Goal: Task Accomplishment & Management: Manage account settings

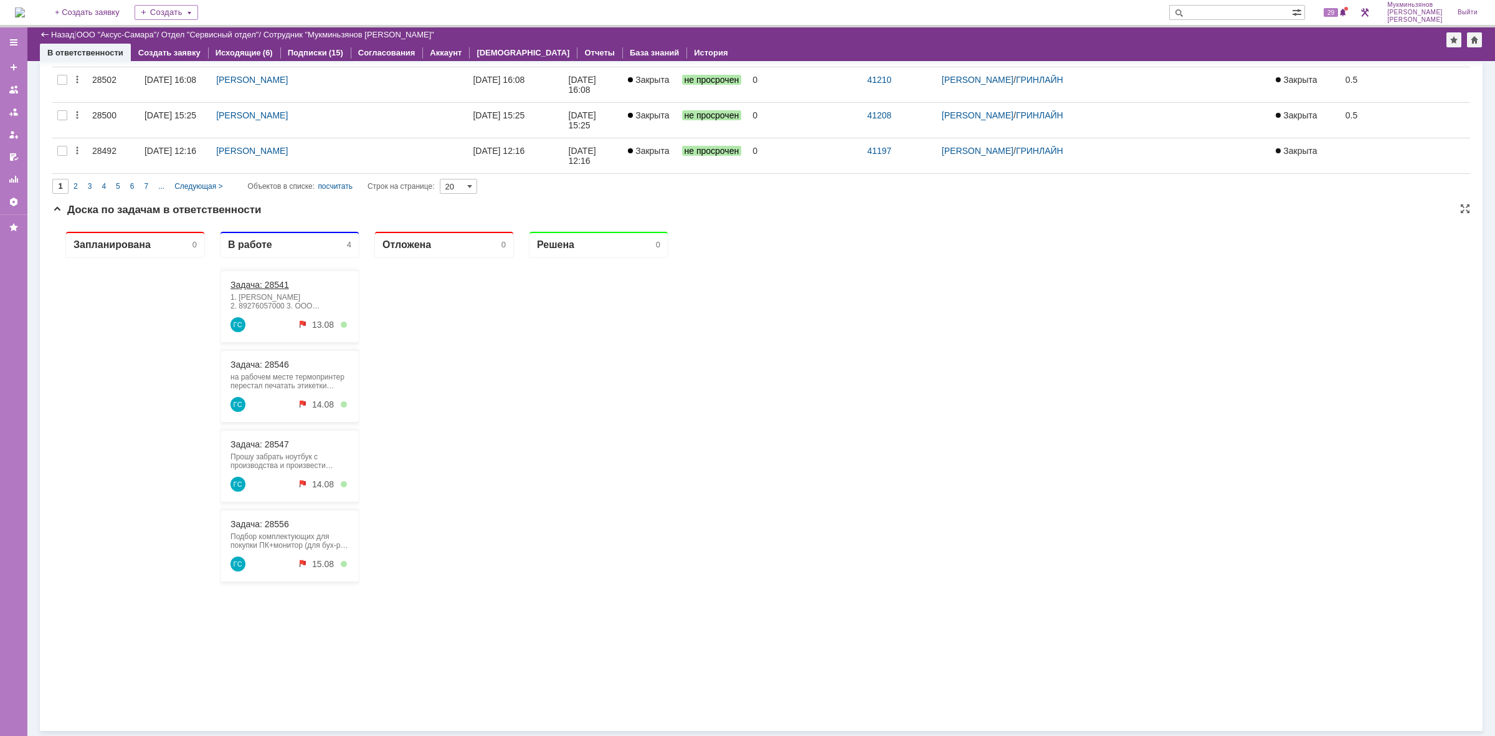
click at [262, 282] on link "Задача: 28541" at bounding box center [260, 285] width 59 height 10
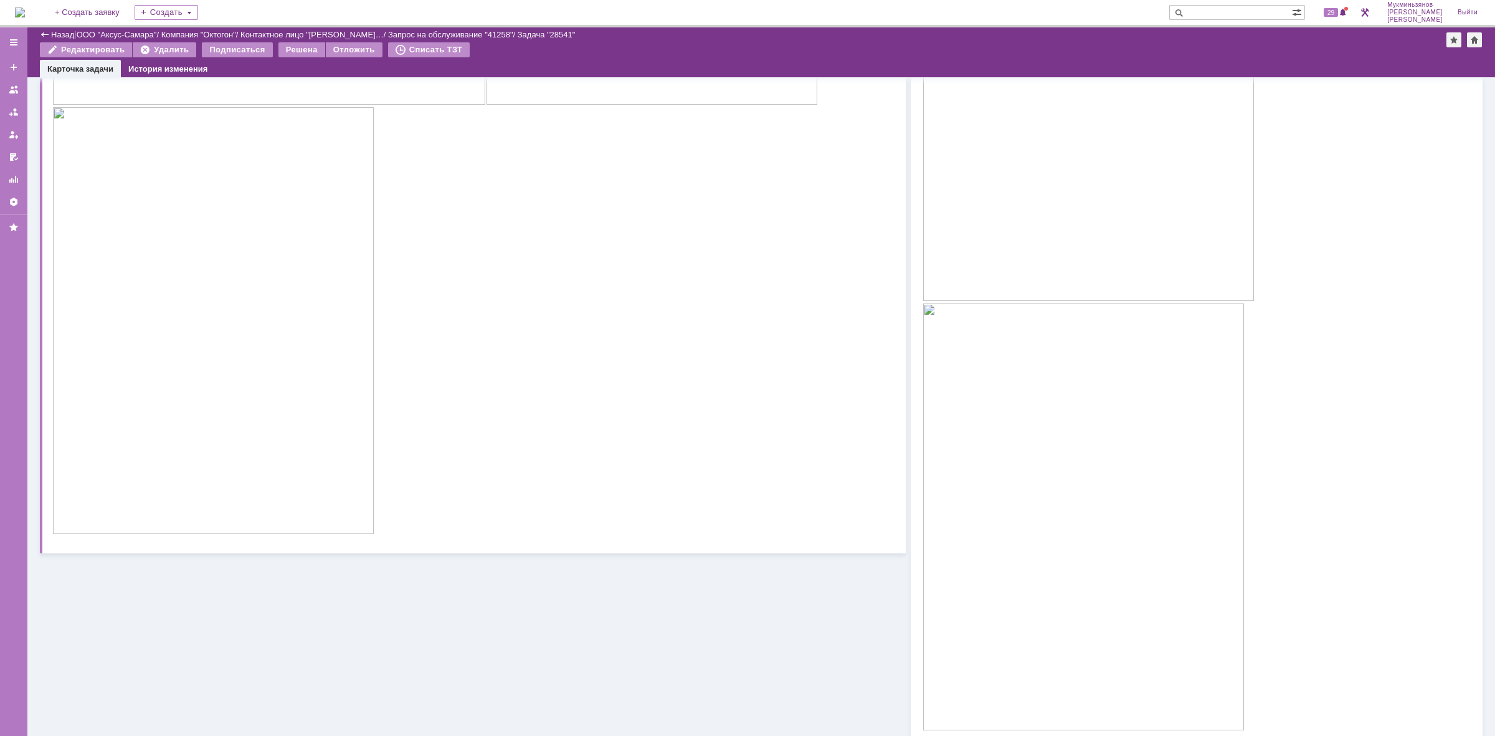
scroll to position [899, 0]
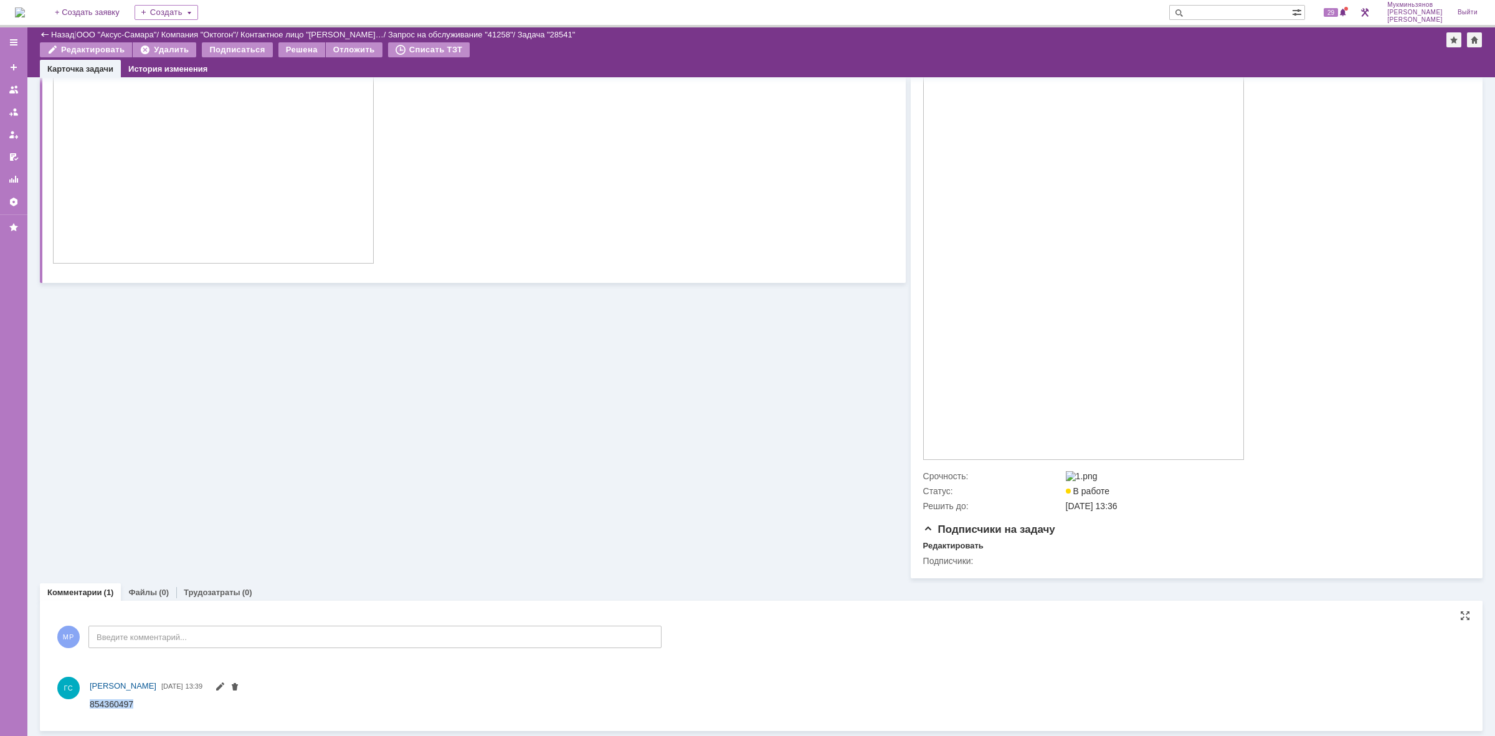
drag, startPoint x: 137, startPoint y: 706, endPoint x: 86, endPoint y: 704, distance: 51.1
click at [90, 704] on html "854360497" at bounding box center [771, 704] width 1363 height 11
copy div "854360497"
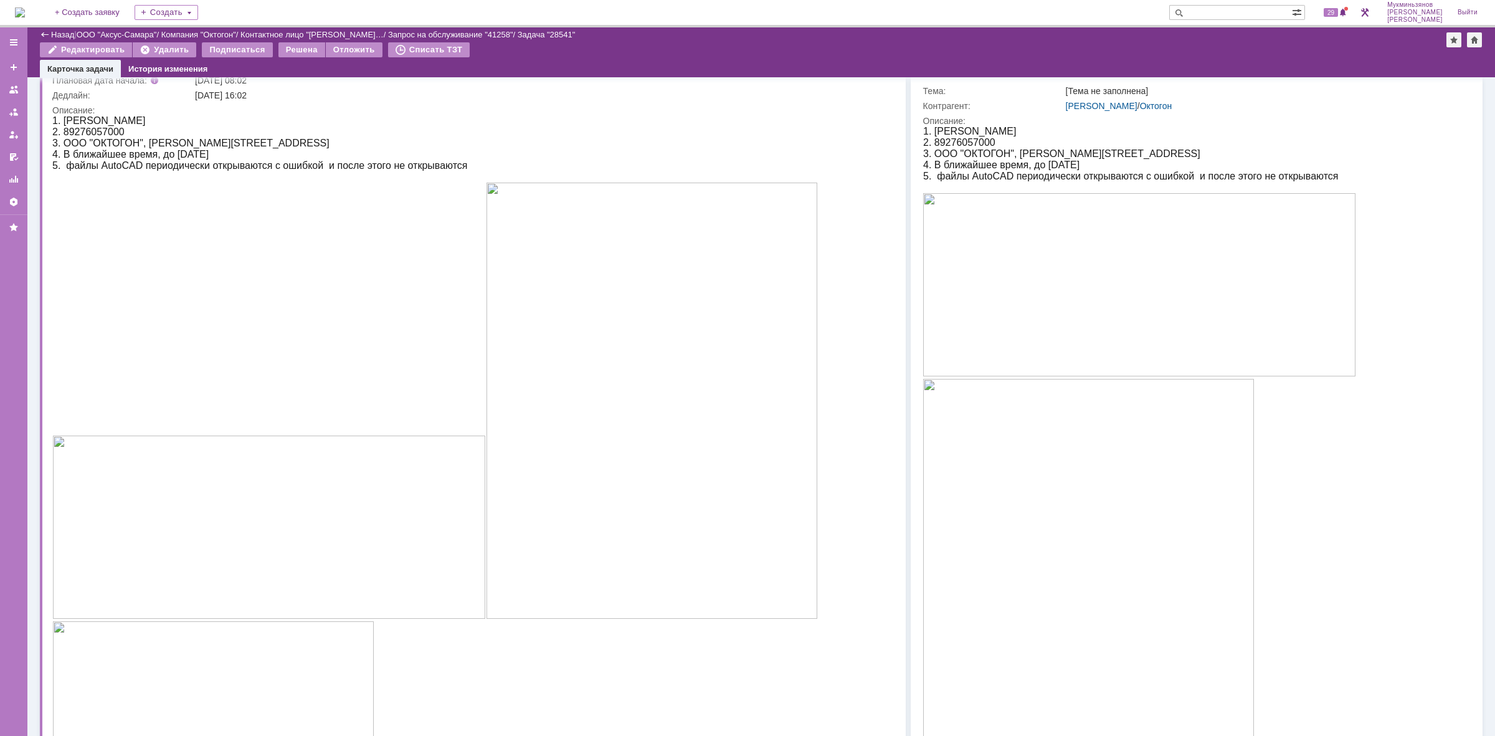
scroll to position [42, 0]
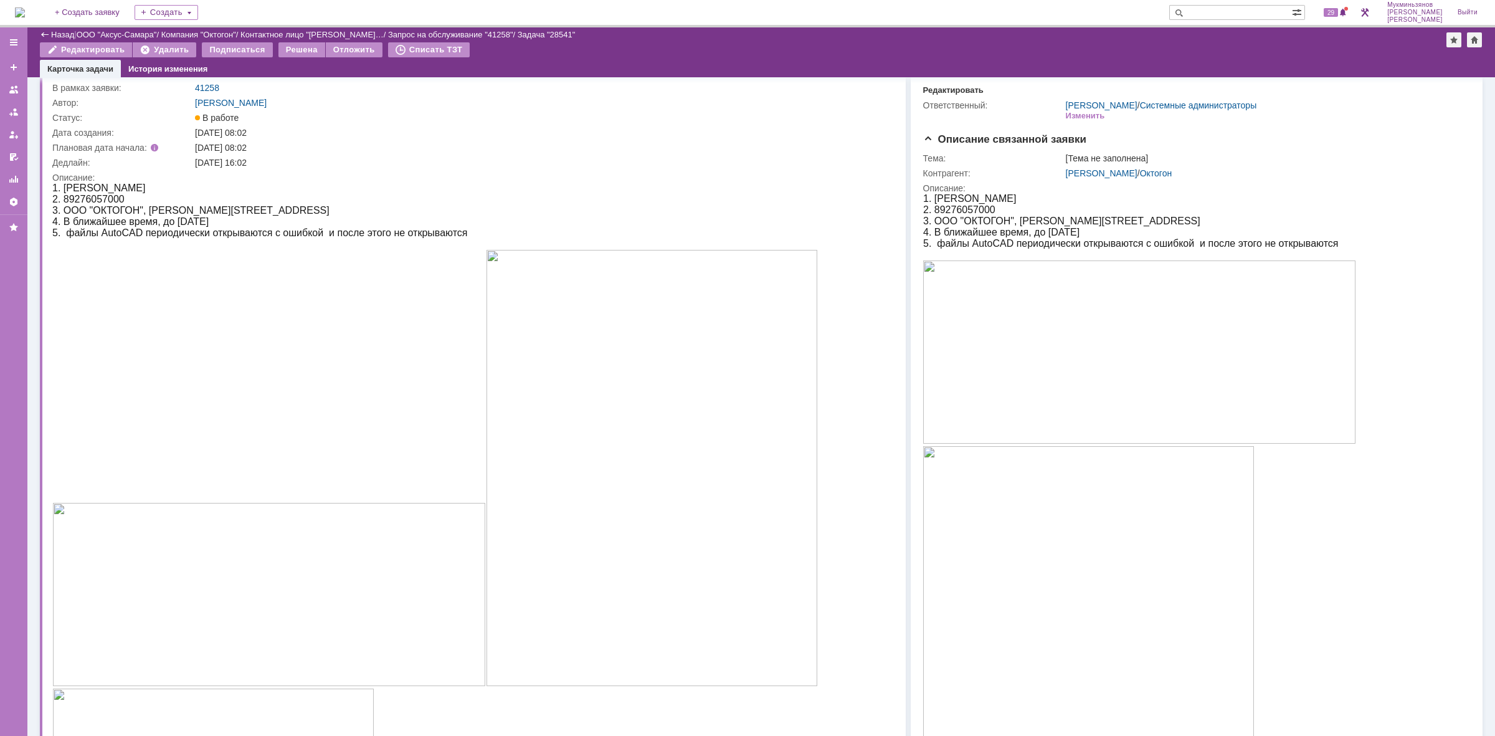
click at [25, 7] on img at bounding box center [20, 12] width 10 height 10
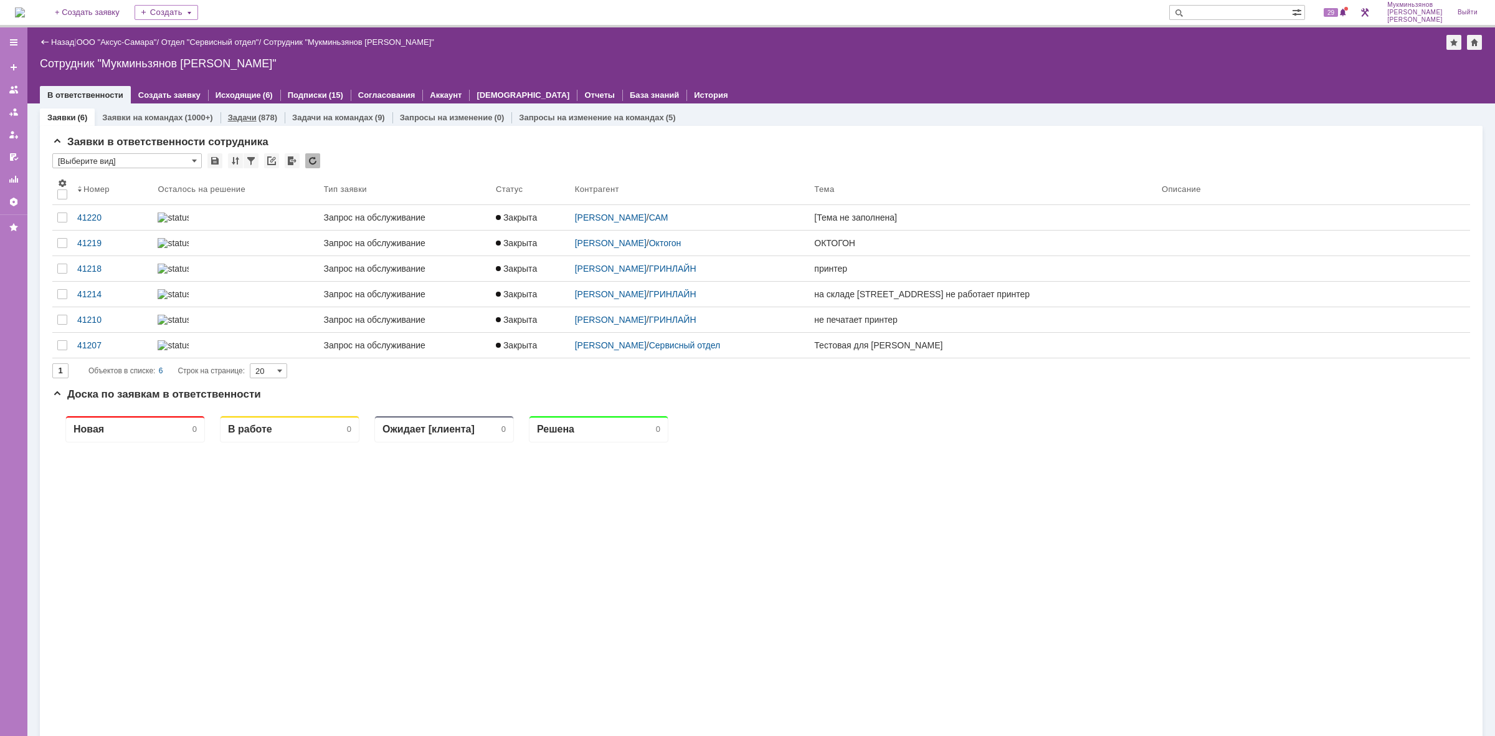
click at [234, 120] on link "Задачи" at bounding box center [242, 117] width 29 height 9
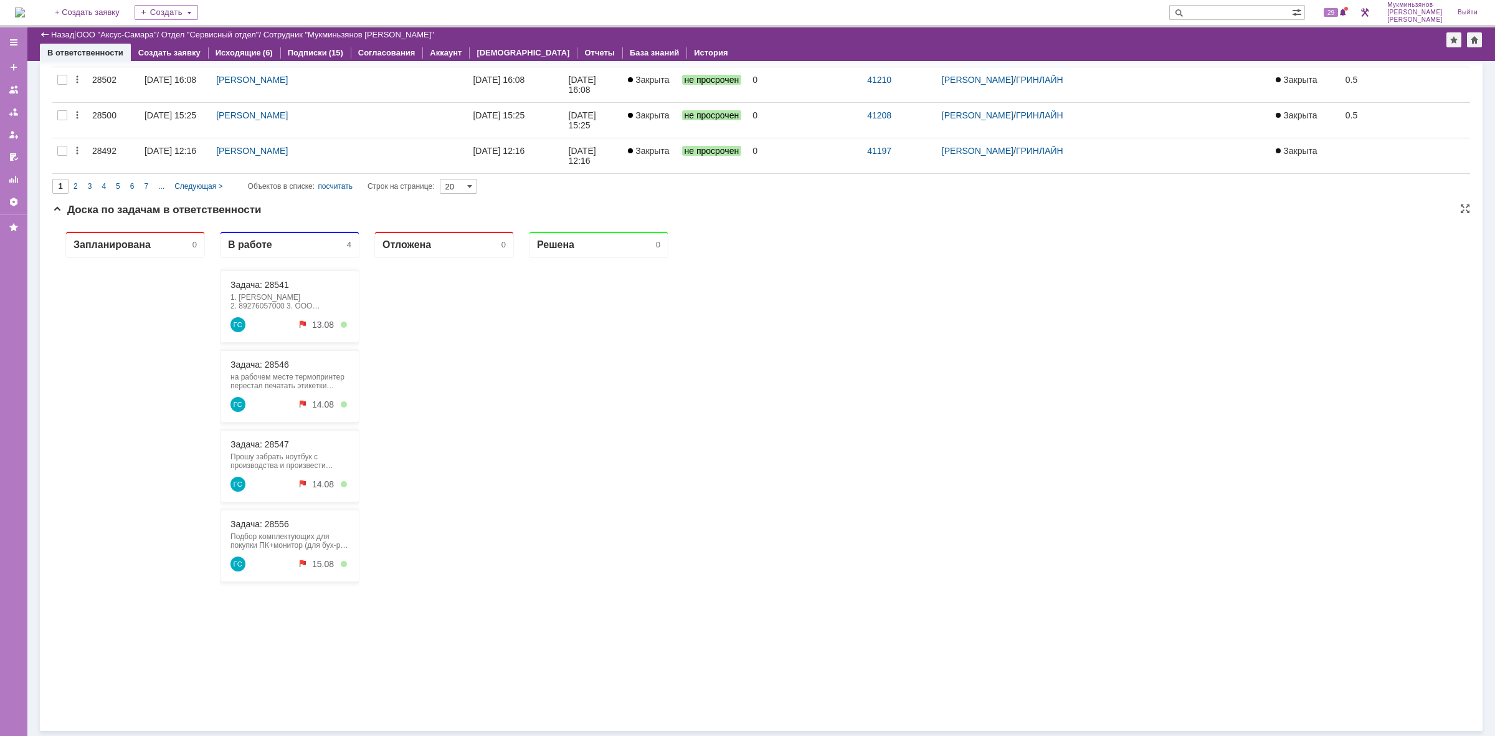
click at [281, 305] on div "1. [PERSON_NAME] 2. 89276057000 3. ООО "ОКТОГОН", [PERSON_NAME][STREET_ADDRESS]…" at bounding box center [290, 301] width 118 height 17
click at [275, 363] on link "Задача: 28546" at bounding box center [260, 365] width 59 height 10
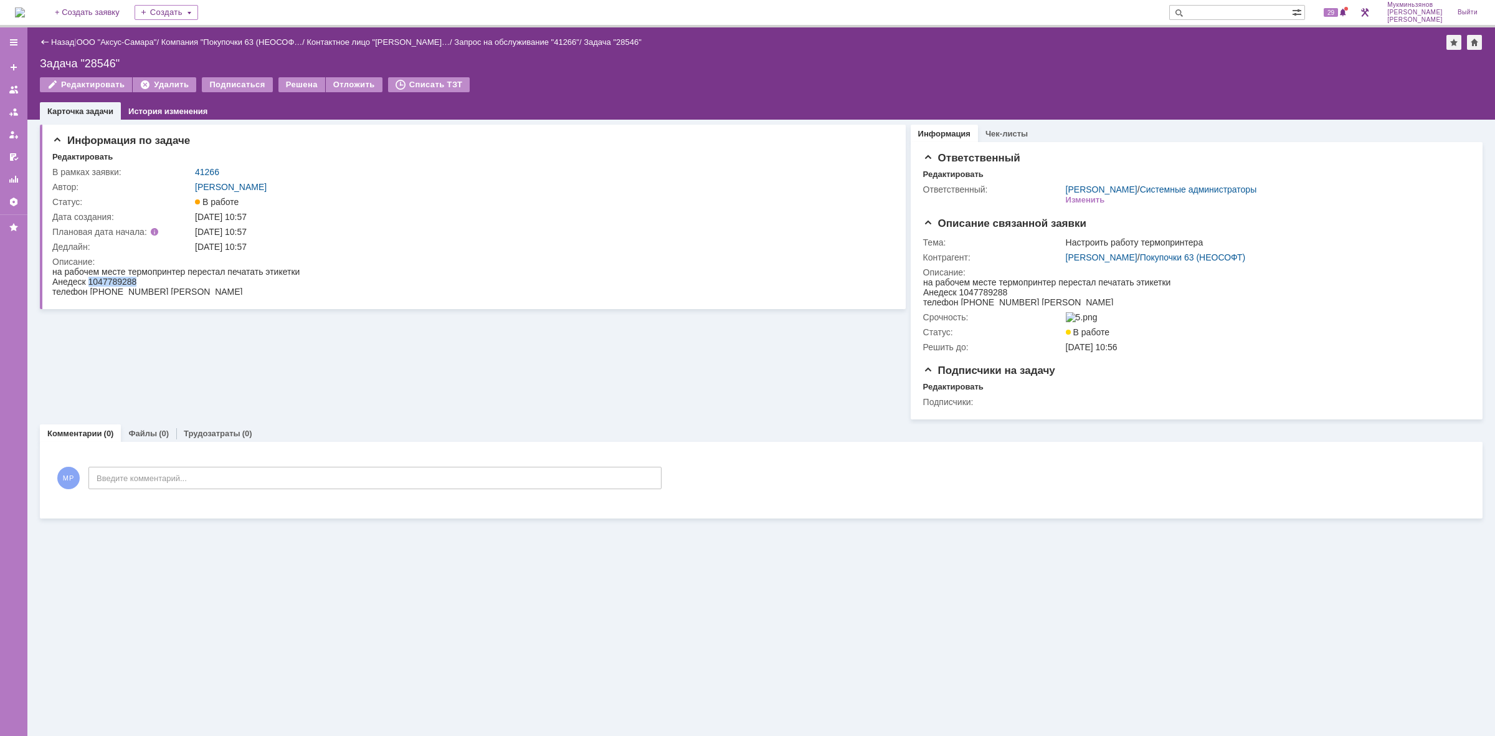
drag, startPoint x: 88, startPoint y: 277, endPoint x: 141, endPoint y: 276, distance: 53.0
click at [141, 276] on div "на рабочем месте термопринтер перестал печатать этикетки Анедеск 1047789288 тел…" at bounding box center [175, 282] width 247 height 30
copy span "1047789288"
click at [25, 7] on img at bounding box center [20, 12] width 10 height 10
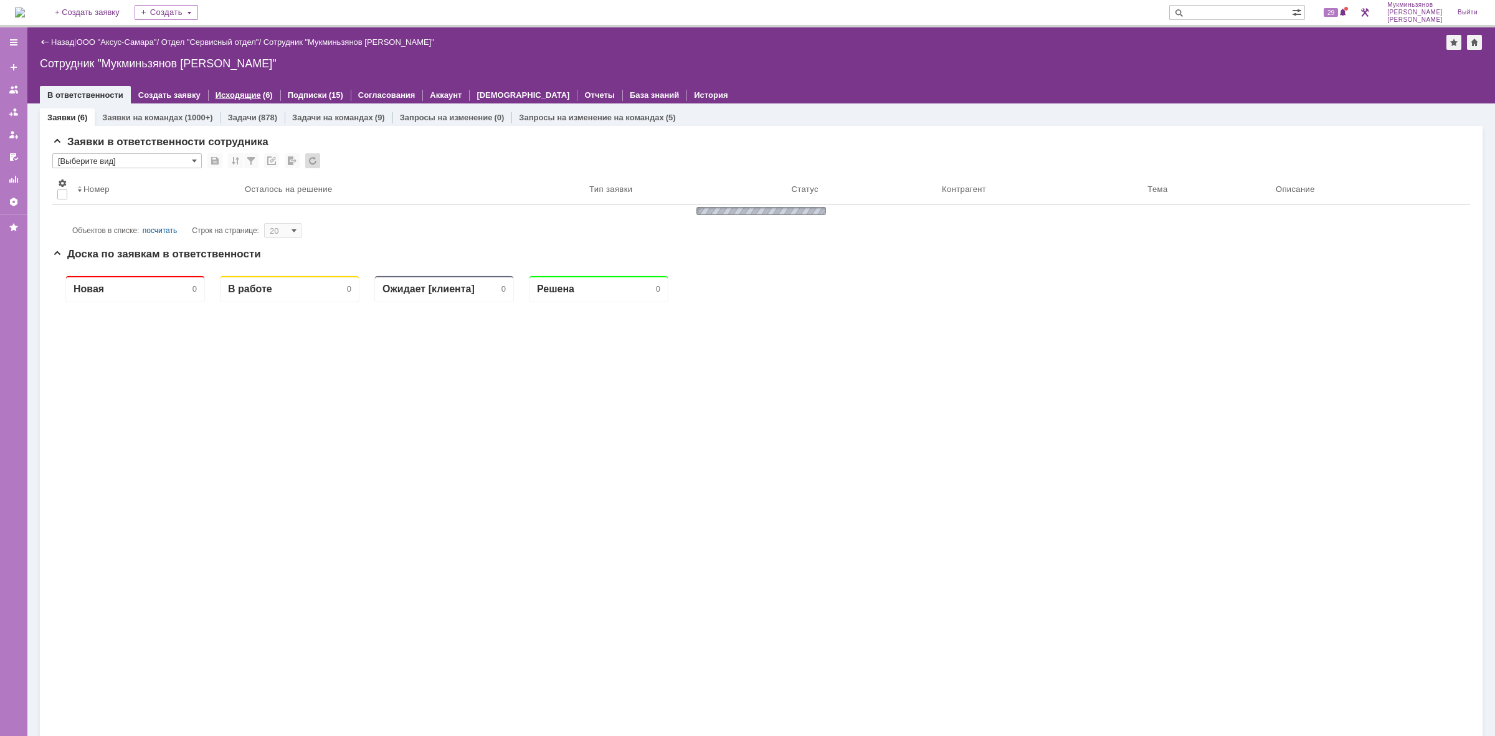
click at [267, 103] on div "Исходящие (6)" at bounding box center [244, 95] width 72 height 18
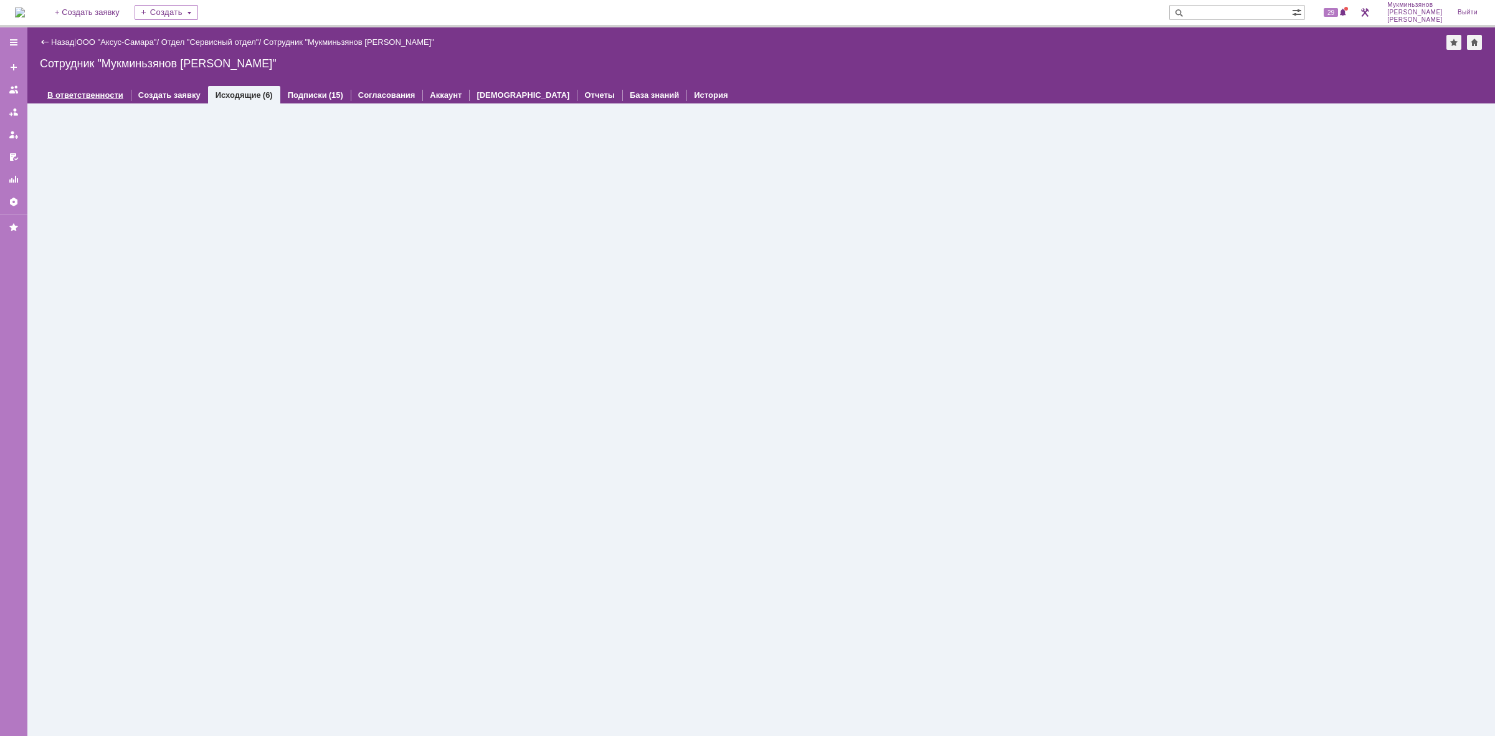
click at [91, 95] on link "В ответственности" at bounding box center [85, 94] width 76 height 9
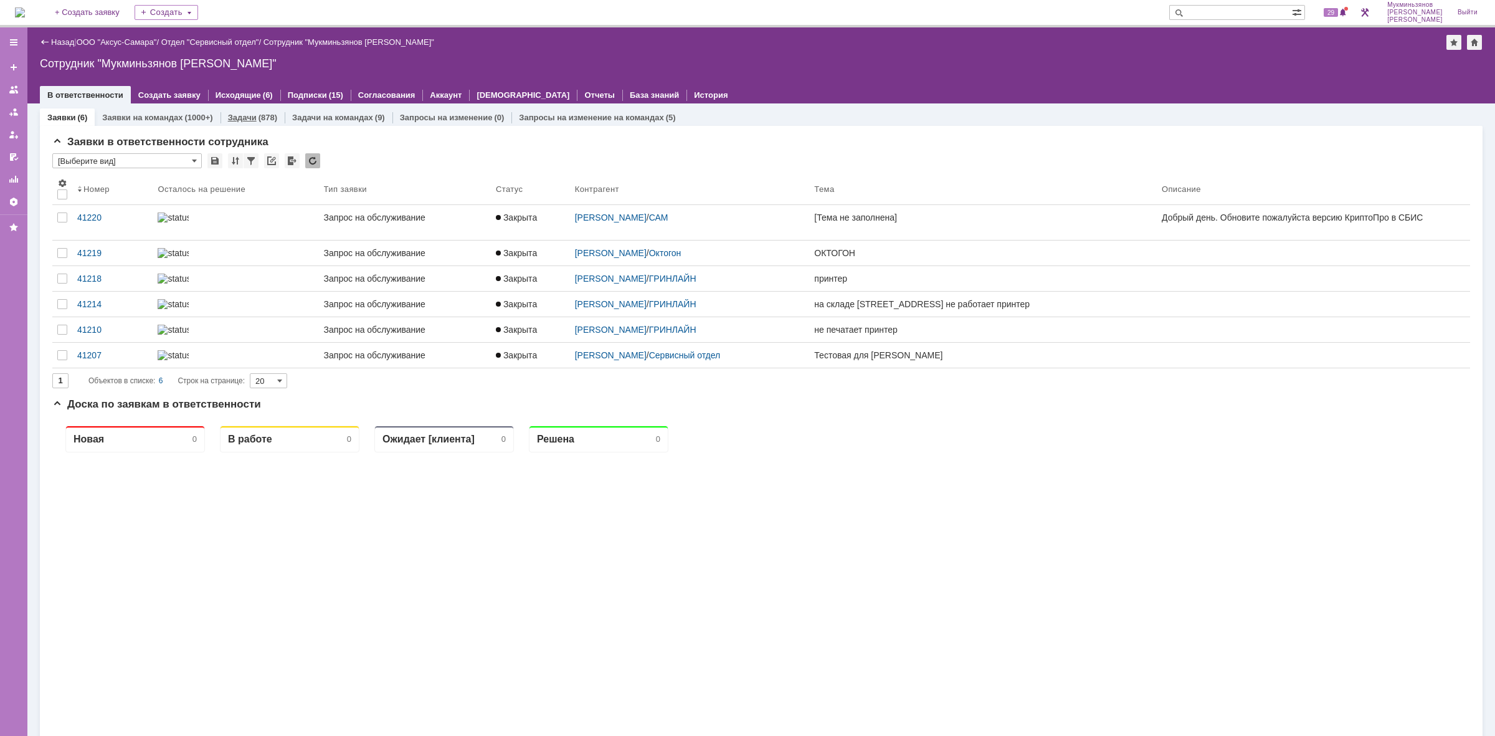
click at [250, 115] on link "Задачи" at bounding box center [242, 117] width 29 height 9
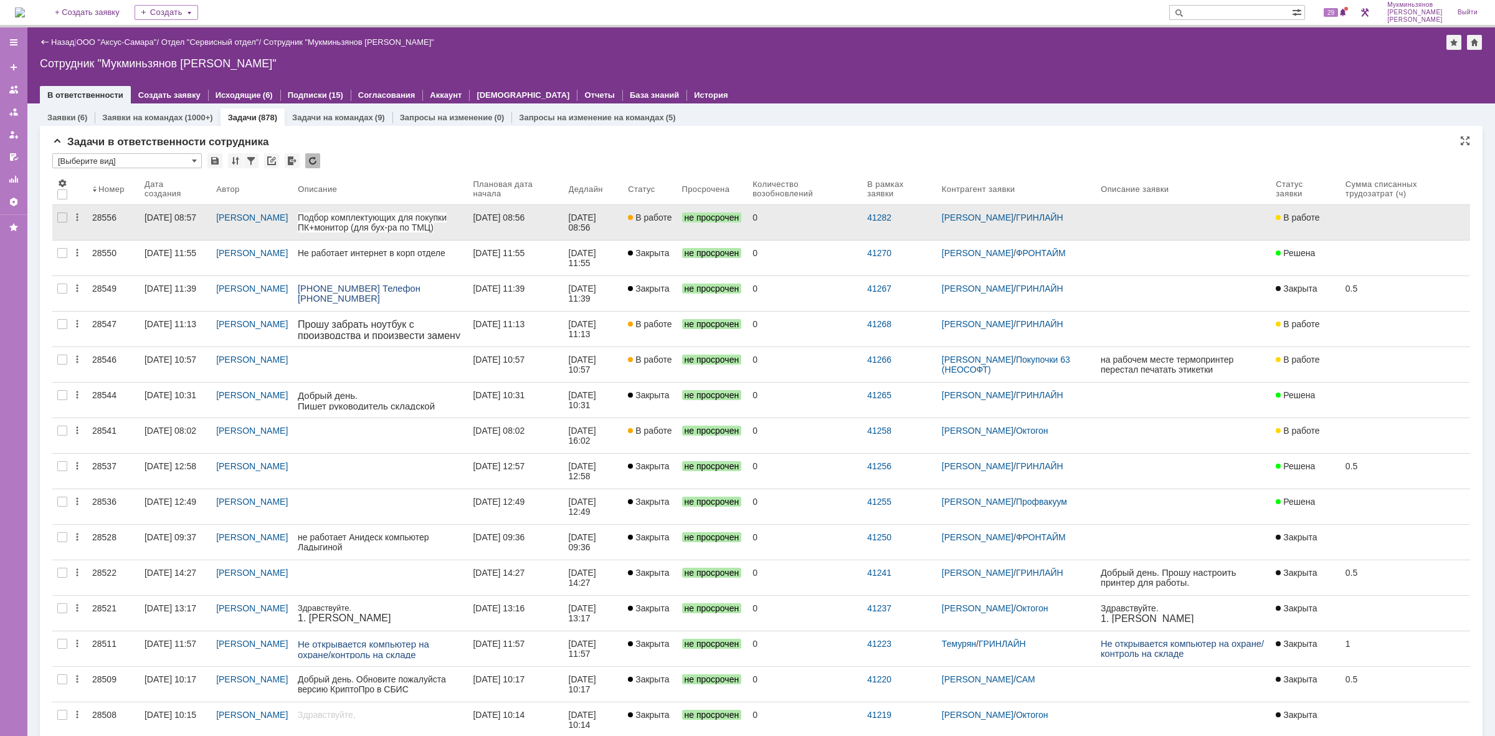
click at [659, 227] on link "В работе" at bounding box center [650, 222] width 54 height 35
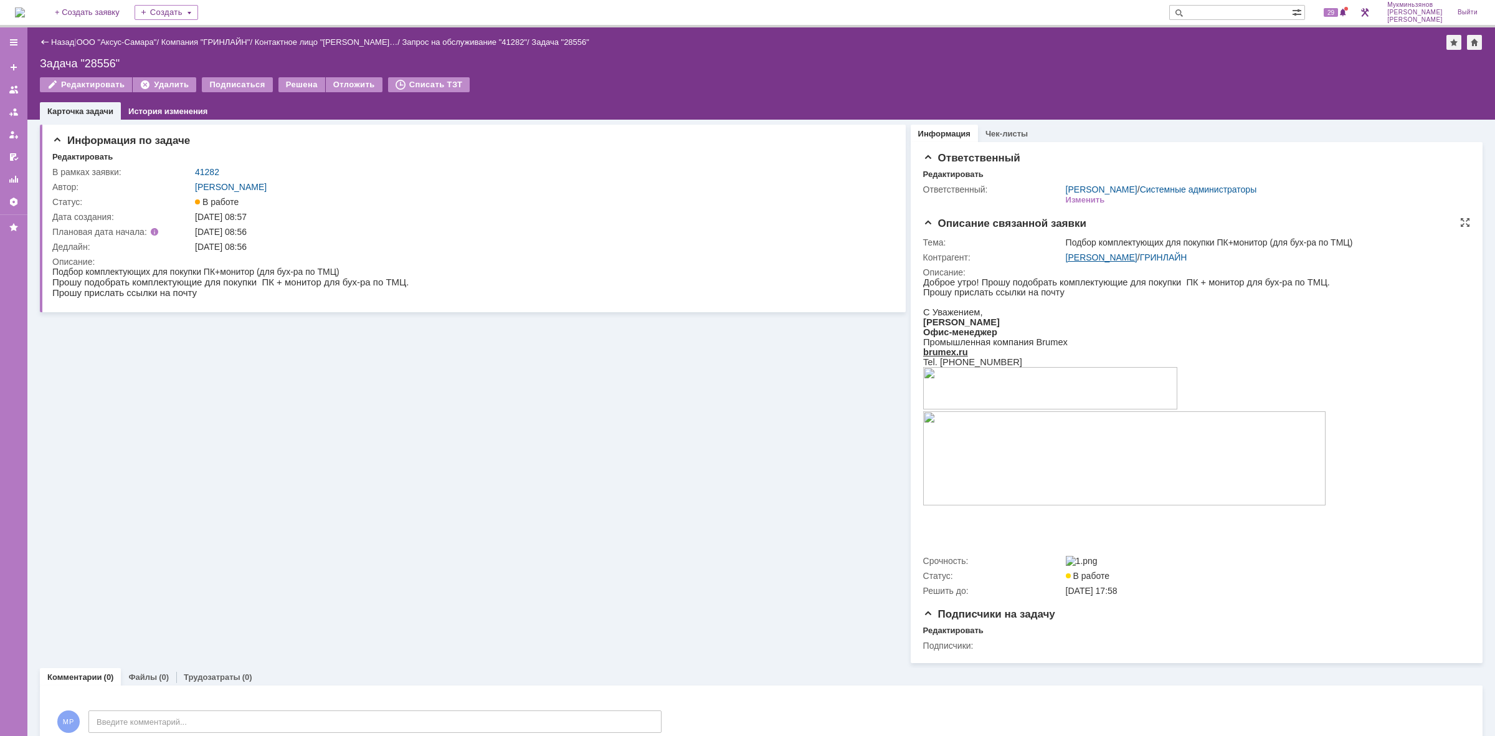
click at [1095, 259] on link "[PERSON_NAME]" at bounding box center [1102, 257] width 72 height 10
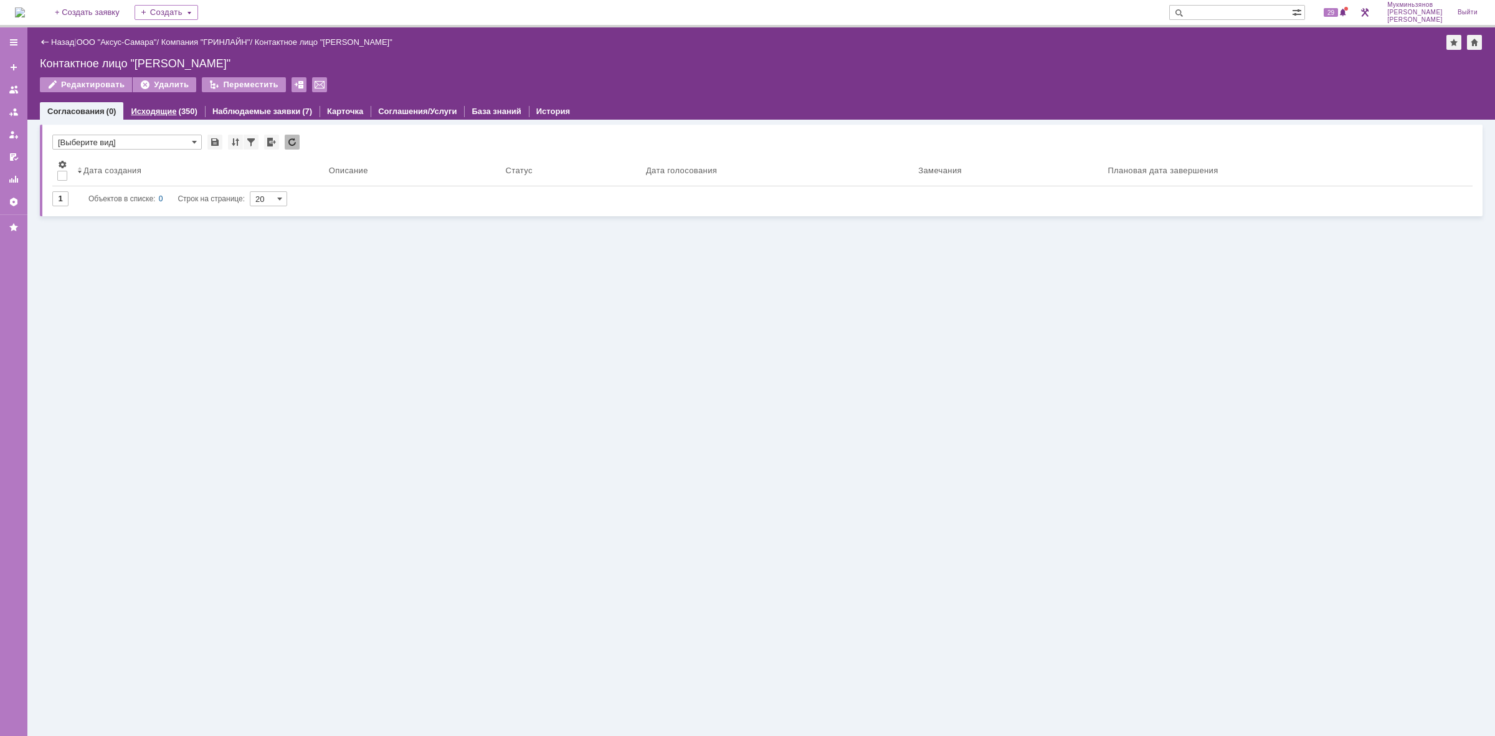
click at [160, 104] on div "Исходящие (350)" at bounding box center [163, 111] width 81 height 18
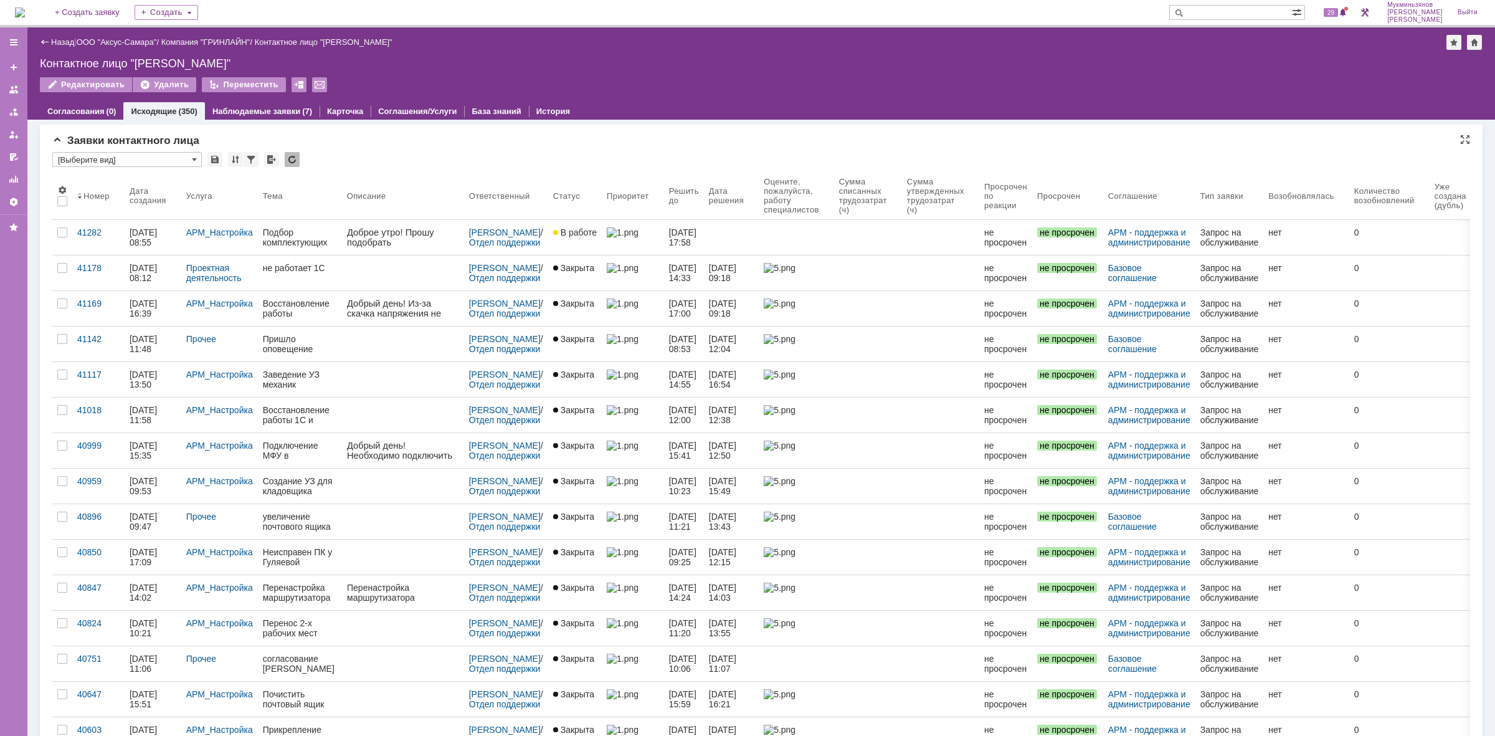
click at [106, 152] on input "text" at bounding box center [127, 153] width 150 height 2
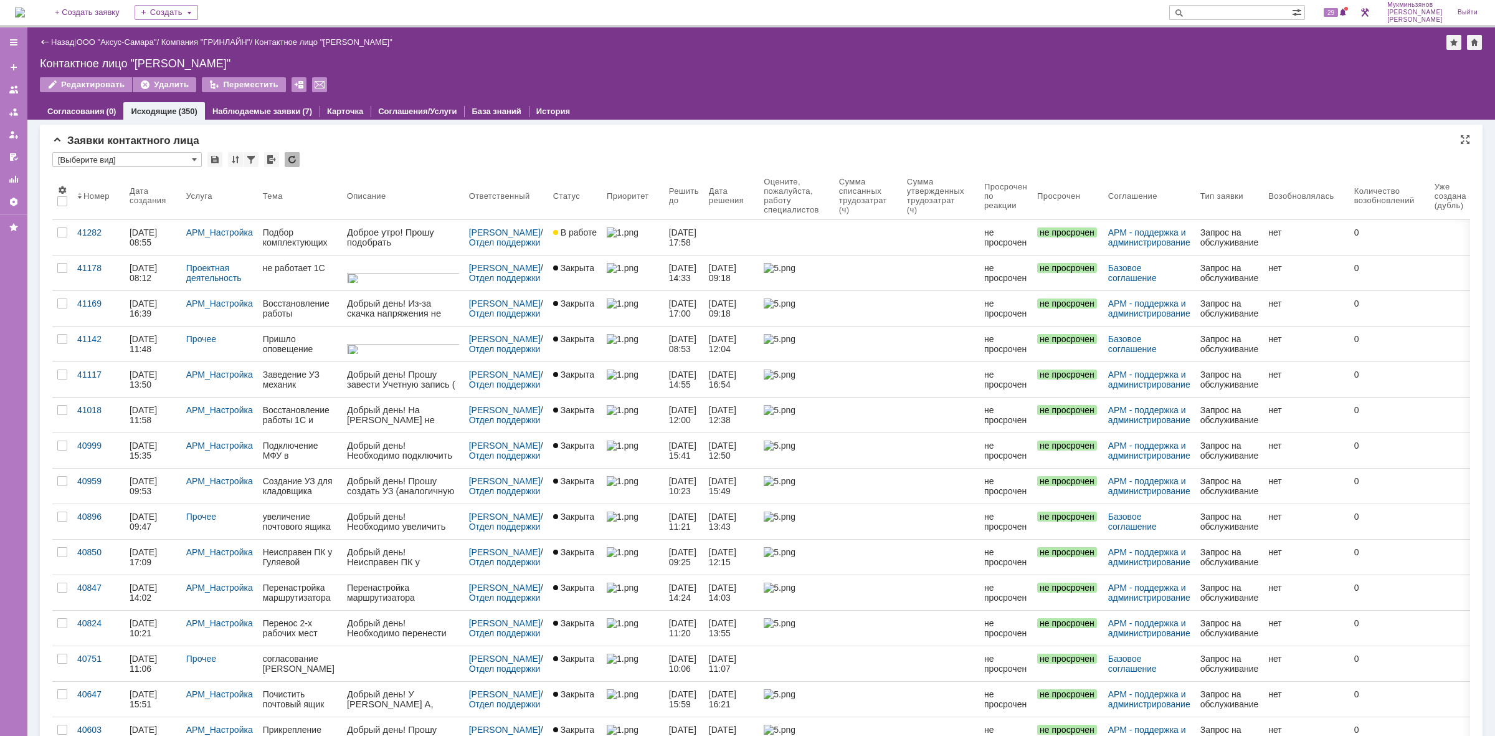
click at [122, 157] on input "[Выберите вид]" at bounding box center [127, 159] width 150 height 15
click at [166, 153] on input "text" at bounding box center [127, 153] width 150 height 2
type input "[Выберите вид]"
click at [253, 161] on div at bounding box center [251, 159] width 15 height 15
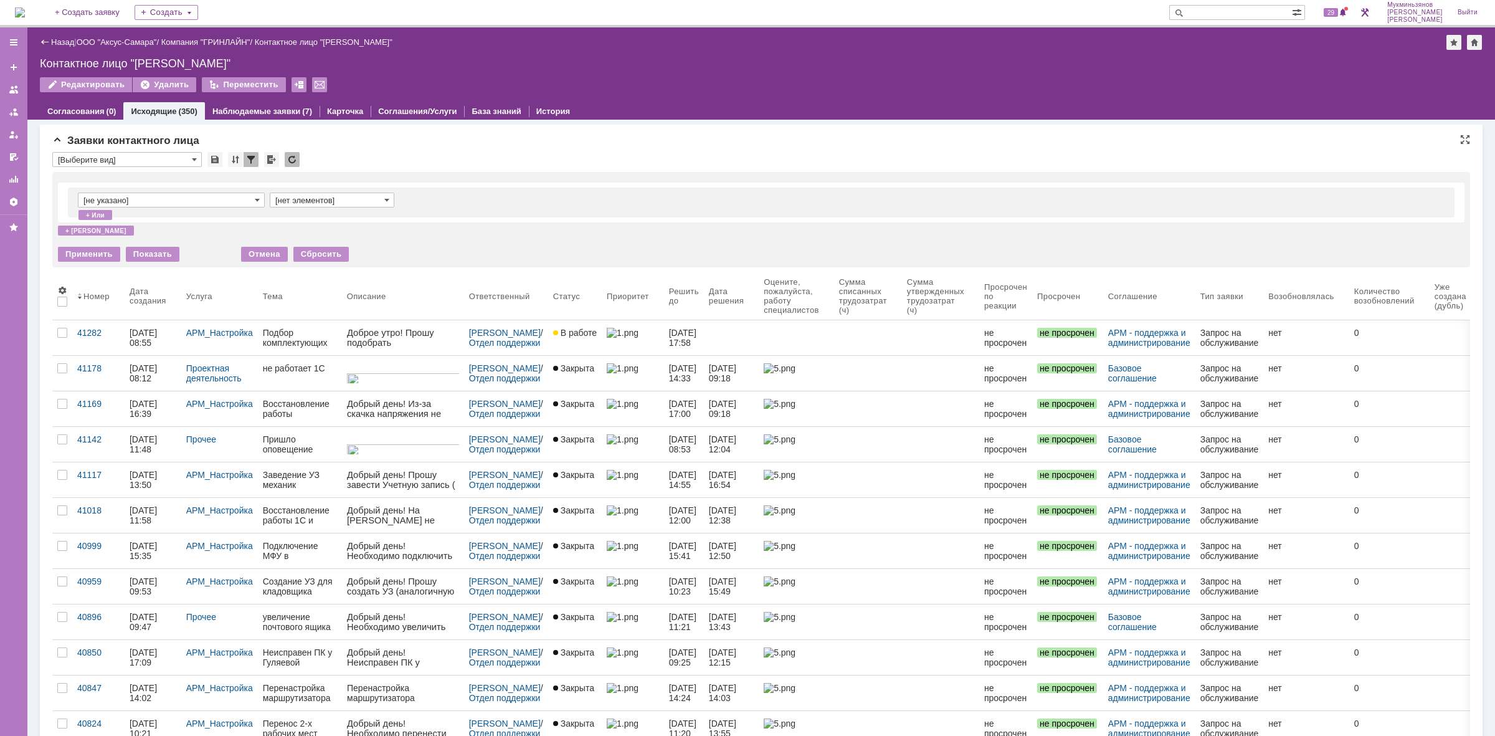
click at [222, 193] on input "[не указано]" at bounding box center [171, 200] width 187 height 15
click at [123, 244] on span "Описание" at bounding box center [171, 239] width 171 height 10
type input "Описание"
type input "содержит"
type input "Описание"
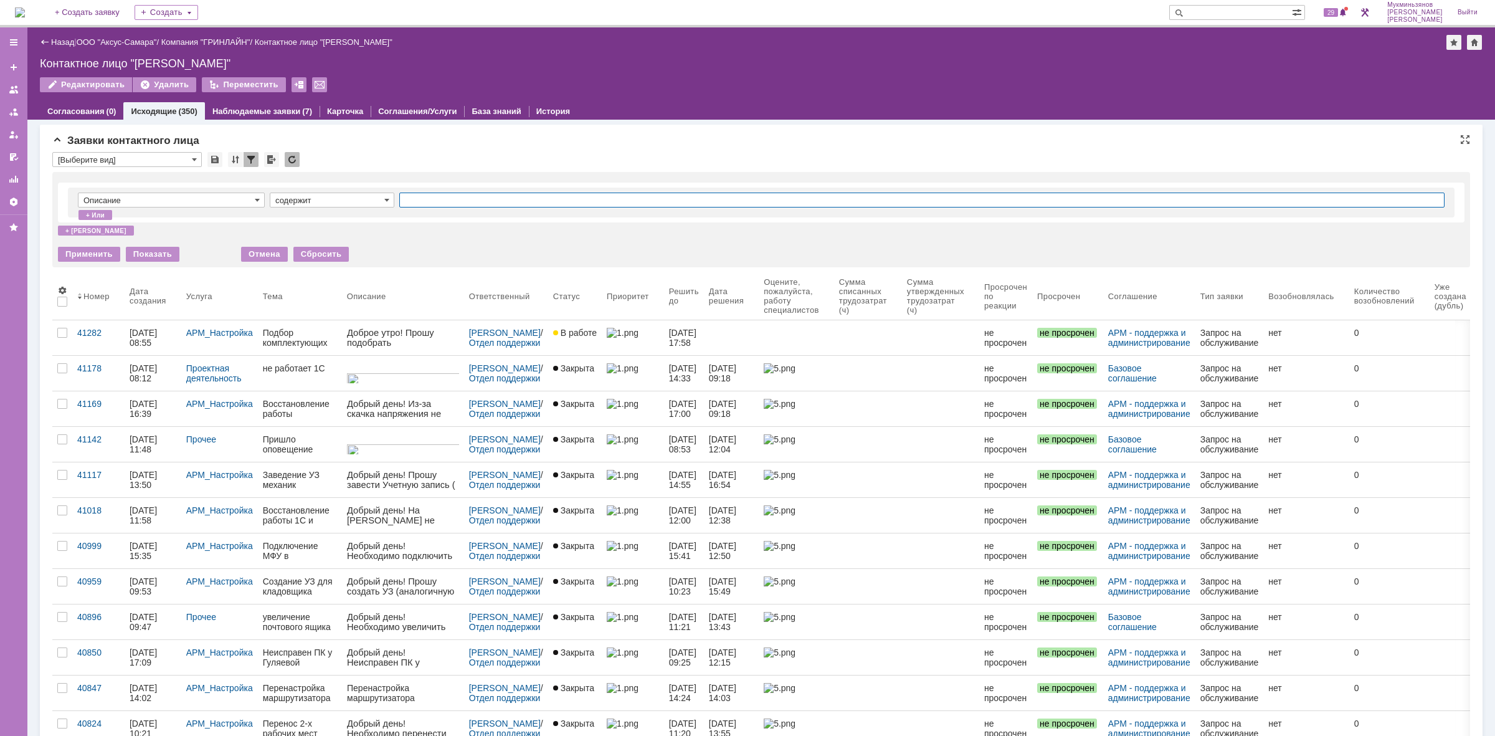
click at [437, 198] on input "text" at bounding box center [922, 200] width 1046 height 15
click at [436, 201] on input "R" at bounding box center [922, 200] width 1046 height 15
type input "R"
type input "Комплектующие"
click at [102, 254] on div "Применить" at bounding box center [89, 254] width 62 height 15
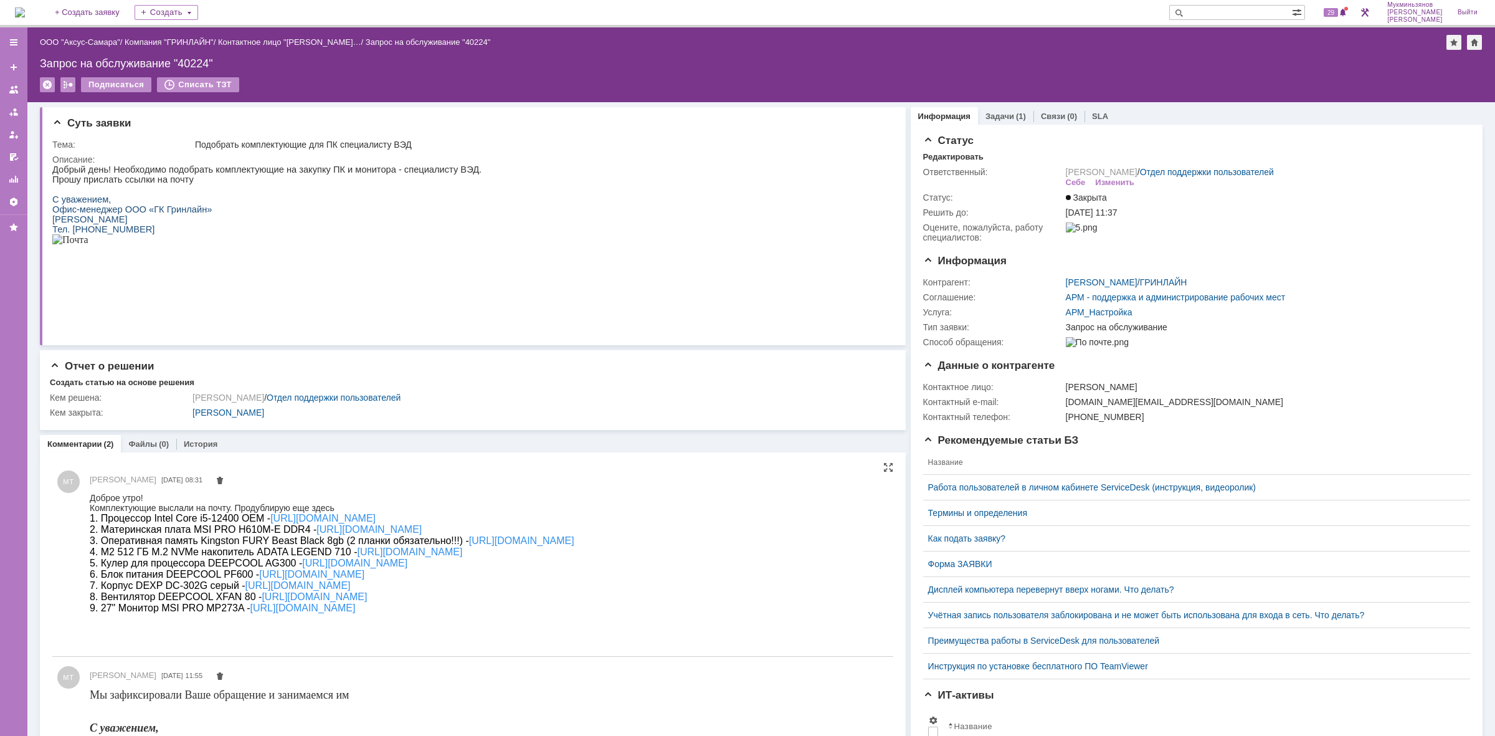
drag, startPoint x: 702, startPoint y: 642, endPoint x: 73, endPoint y: 501, distance: 644.9
click at [90, 501] on html "Доброе утро! Комплектующие выслали на почту. Продублирую еще здесь 1. Процессор…" at bounding box center [485, 552] width 791 height 121
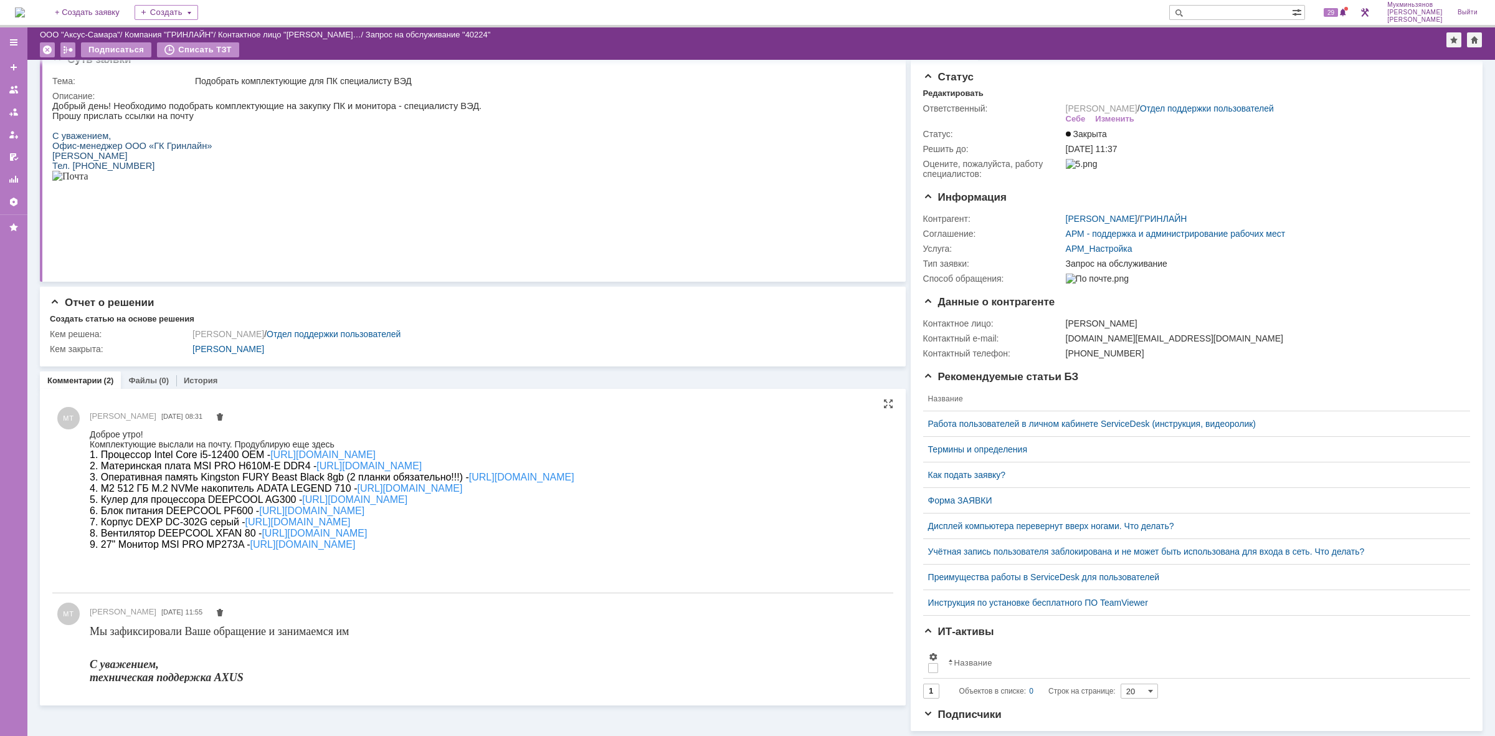
scroll to position [31, 0]
drag, startPoint x: 32, startPoint y: 52, endPoint x: 69, endPoint y: 458, distance: 407.4
click at [69, 458] on div "МТ Мохова Татьяна Сергеевна 05.06.2025 08:31" at bounding box center [472, 495] width 841 height 185
click at [75, 446] on div "МТ Мохова Татьяна Сергеевна 05.06.2025 08:31" at bounding box center [472, 495] width 841 height 185
click at [82, 440] on div "МТ Мохова Татьяна Сергеевна 05.06.2025 08:31" at bounding box center [472, 495] width 841 height 185
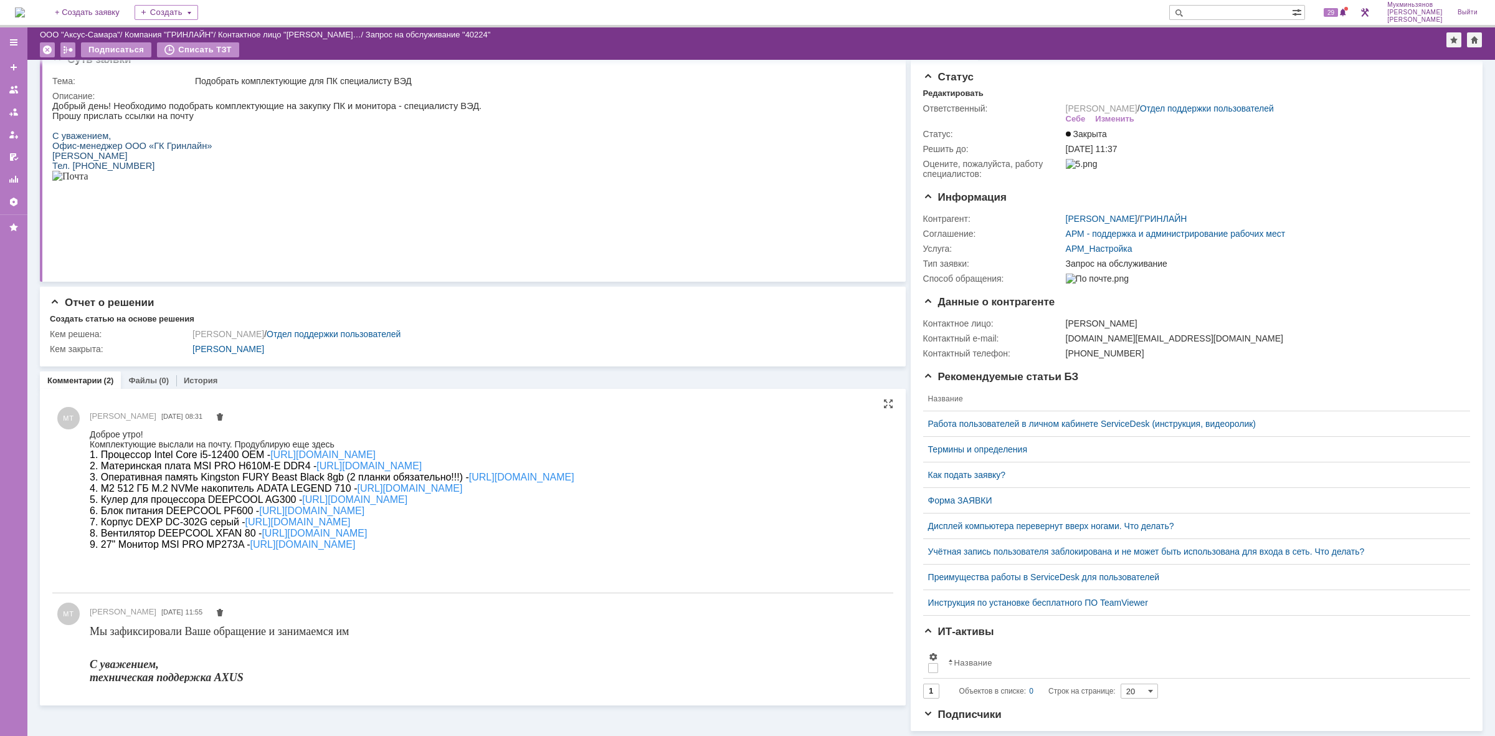
click at [110, 449] on span "1. Процессор Intel Core i5-12400 OEM -" at bounding box center [180, 454] width 181 height 11
drag, startPoint x: 175, startPoint y: 873, endPoint x: 251, endPoint y: 467, distance: 412.7
drag, startPoint x: 173, startPoint y: 874, endPoint x: 108, endPoint y: 455, distance: 423.7
click at [89, 444] on div "МТ Мохова Татьяна Сергеевна 05.06.2025 08:31" at bounding box center [472, 495] width 841 height 185
drag, startPoint x: 179, startPoint y: 872, endPoint x: 192, endPoint y: 490, distance: 382.8
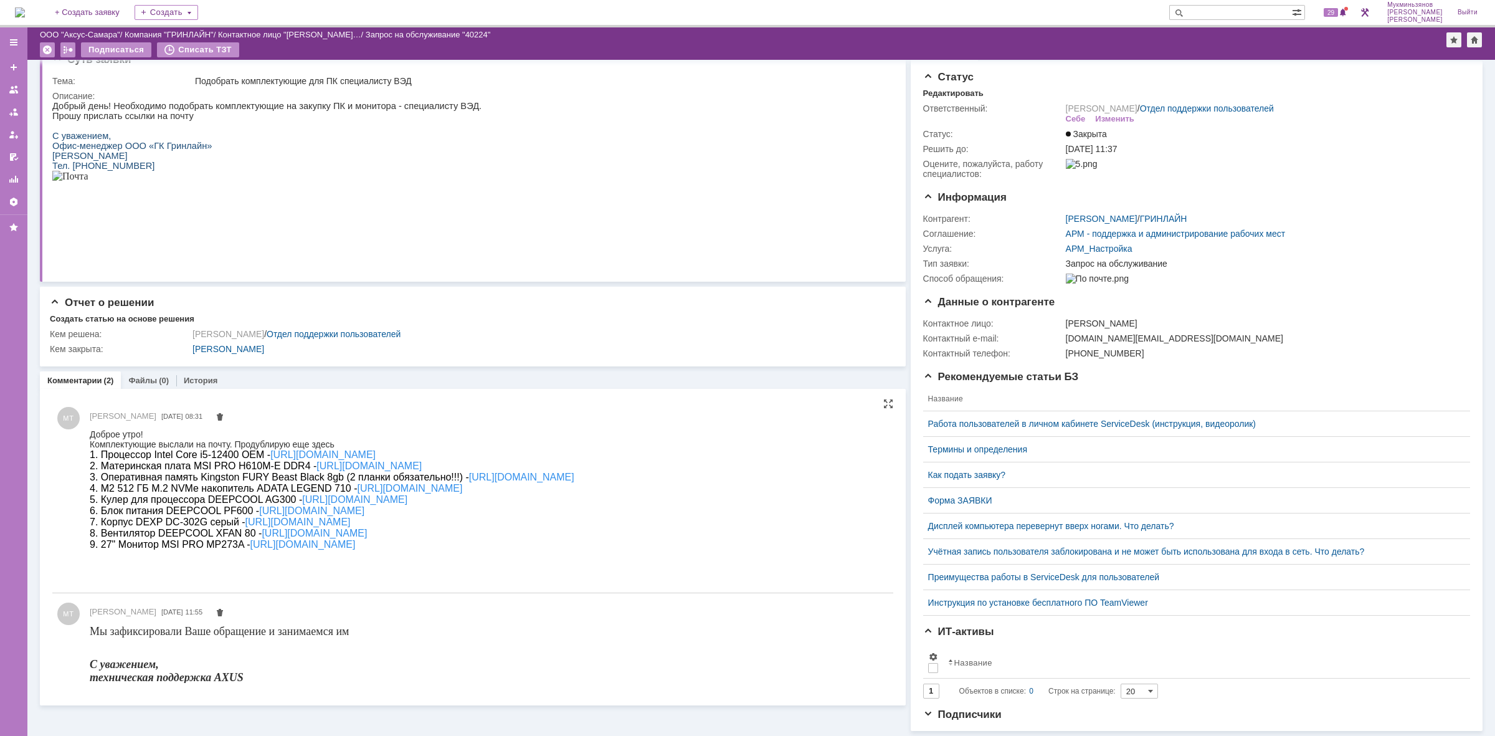
drag, startPoint x: 767, startPoint y: 999, endPoint x: 443, endPoint y: 537, distance: 564.6
drag, startPoint x: 657, startPoint y: 577, endPoint x: 179, endPoint y: 877, distance: 565.0
click at [90, 458] on div "1. Процессор Intel Core i5-12400 OEM - https://www.dns-shop.ru/product/d3c6a3f8…" at bounding box center [332, 499] width 485 height 101
copy div "1. Процессор Intel Core i5-12400 OEM - https://www.dns-shop.ru/product/d3c6a3f8…"
click at [755, 575] on div "МТ Мохова Татьяна Сергеевна 05.06.2025 08:31" at bounding box center [472, 495] width 841 height 185
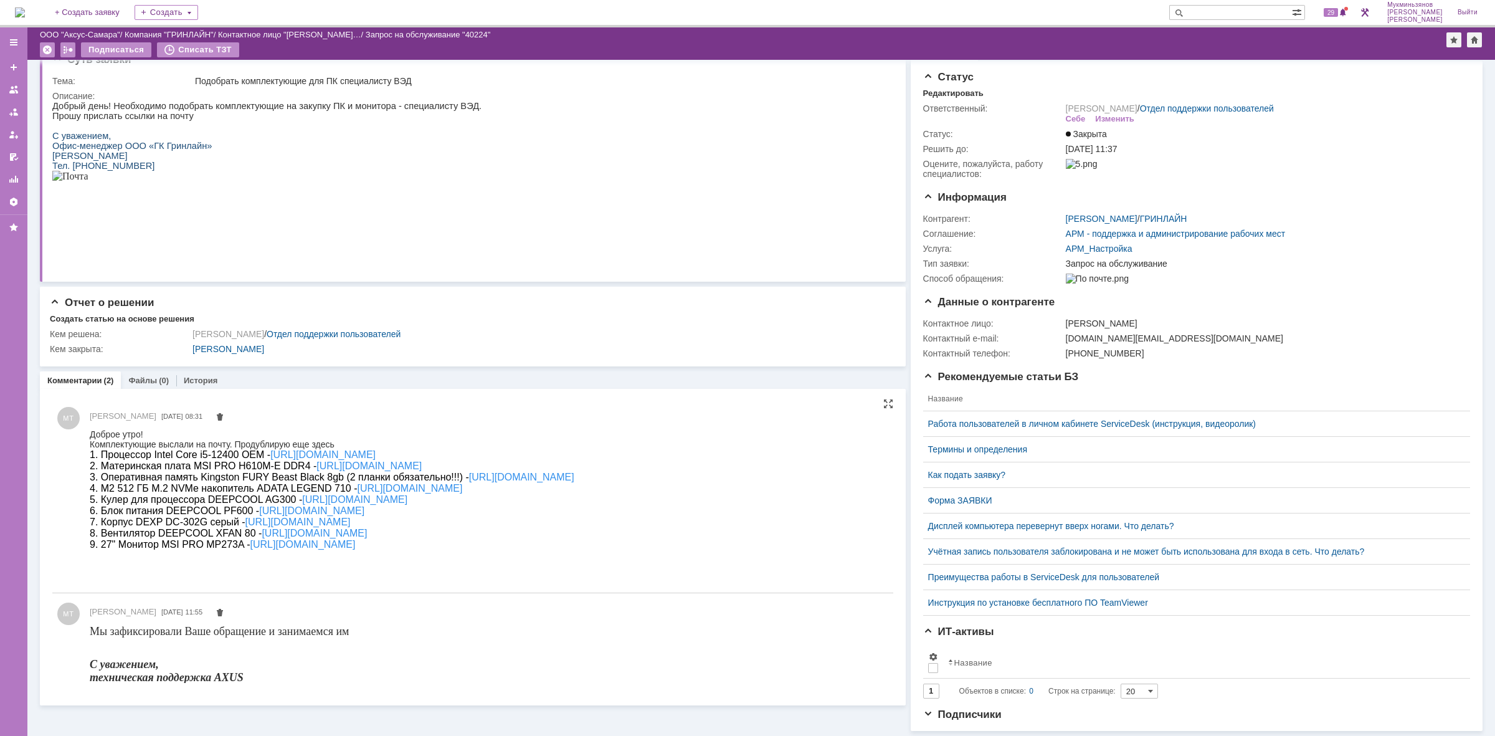
click at [391, 598] on div "МТ Мохова Татьяна Сергеевна 04.06.2025 11:55" at bounding box center [472, 644] width 841 height 92
click at [403, 580] on div "МТ Мохова Татьяна Сергеевна 05.06.2025 08:31" at bounding box center [472, 495] width 841 height 195
click at [65, 521] on div "МТ Мохова Татьяна Сергеевна 05.06.2025 08:31" at bounding box center [472, 495] width 841 height 185
click at [75, 500] on div "МТ Мохова Татьяна Сергеевна 05.06.2025 08:31" at bounding box center [472, 495] width 841 height 185
click at [126, 504] on span "5. Кулер для процессора DEEPCOOL AG300 -" at bounding box center [196, 499] width 212 height 11
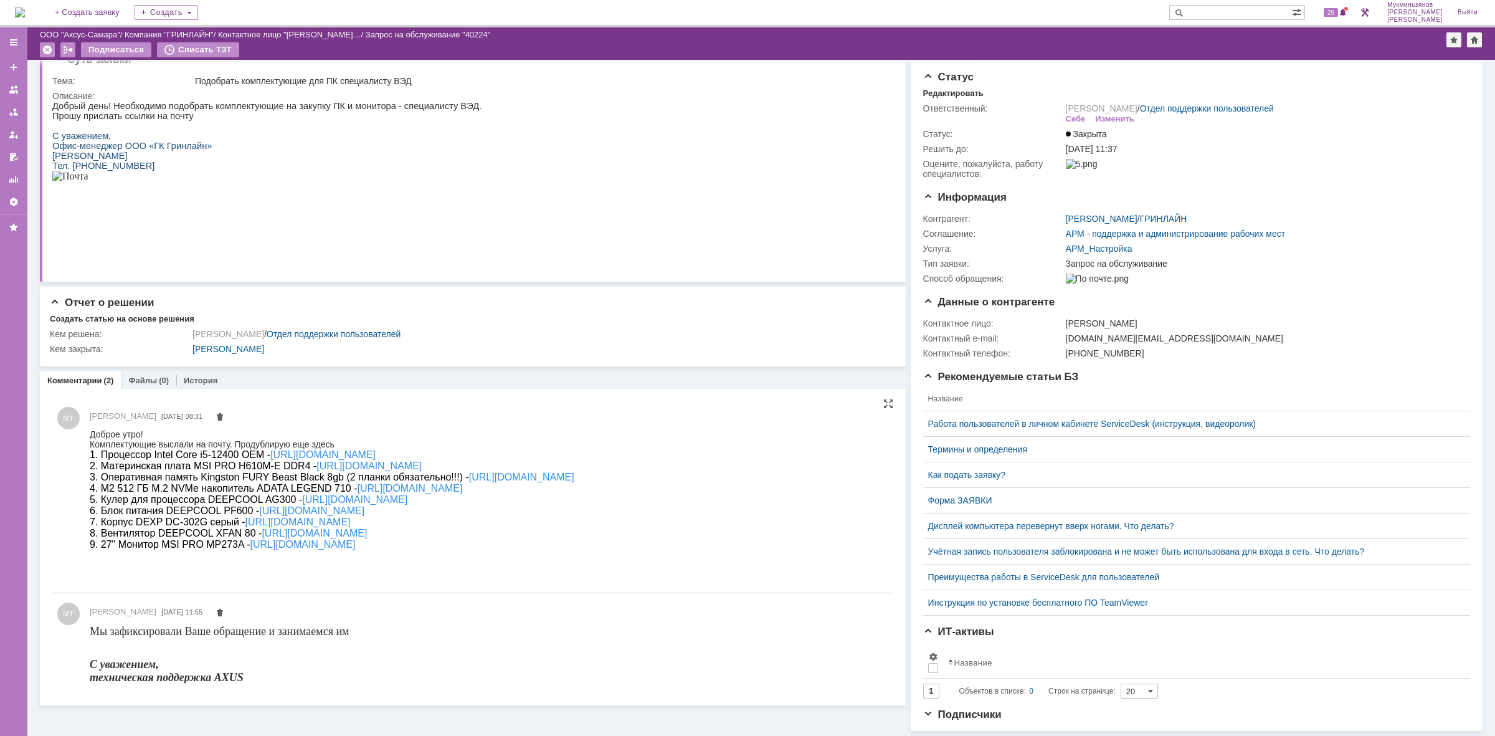
drag, startPoint x: 172, startPoint y: 875, endPoint x: 145, endPoint y: 459, distance: 417.1
drag, startPoint x: 179, startPoint y: 873, endPoint x: 378, endPoint y: 520, distance: 405.1
drag, startPoint x: 659, startPoint y: 573, endPoint x: 179, endPoint y: 873, distance: 566.2
click at [90, 454] on div "1. Процессор Intel Core i5-12400 OEM - https://www.dns-shop.ru/product/d3c6a3f8…" at bounding box center [332, 499] width 485 height 101
copy div "1. Процессор Intel Core i5-12400 OEM - https://www.dns-shop.ru/product/d3c6a3f8…"
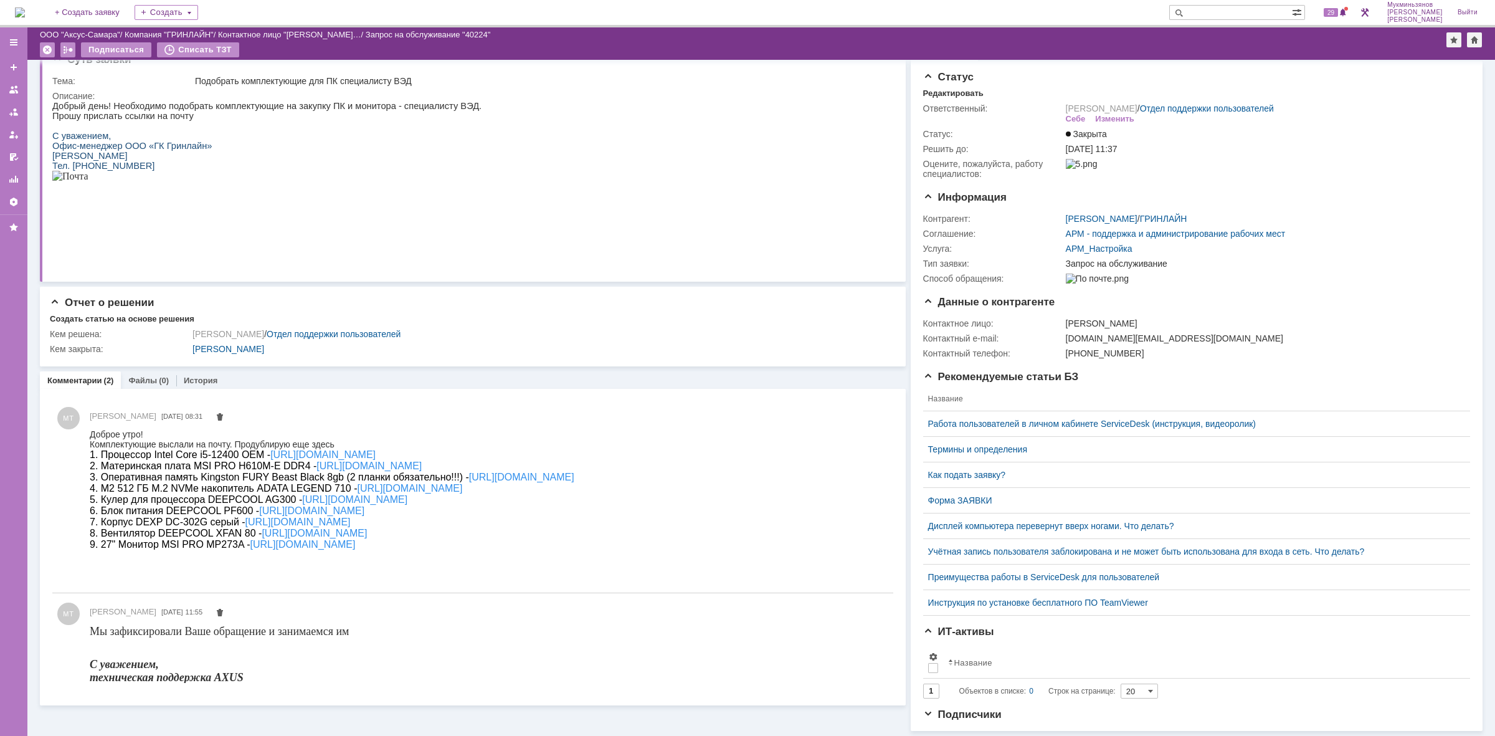
click at [24, 12] on img at bounding box center [20, 12] width 10 height 10
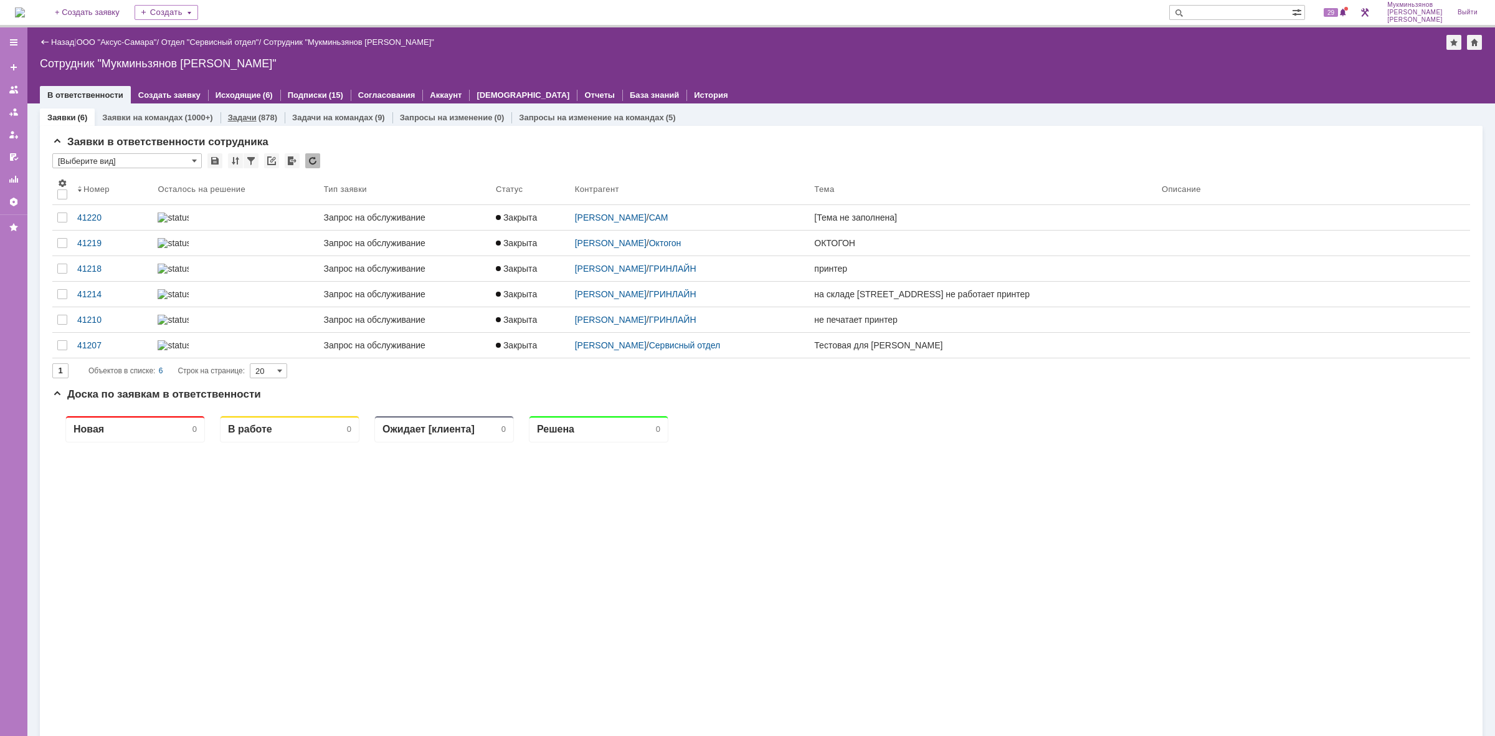
click at [236, 113] on link "Задачи" at bounding box center [242, 117] width 29 height 9
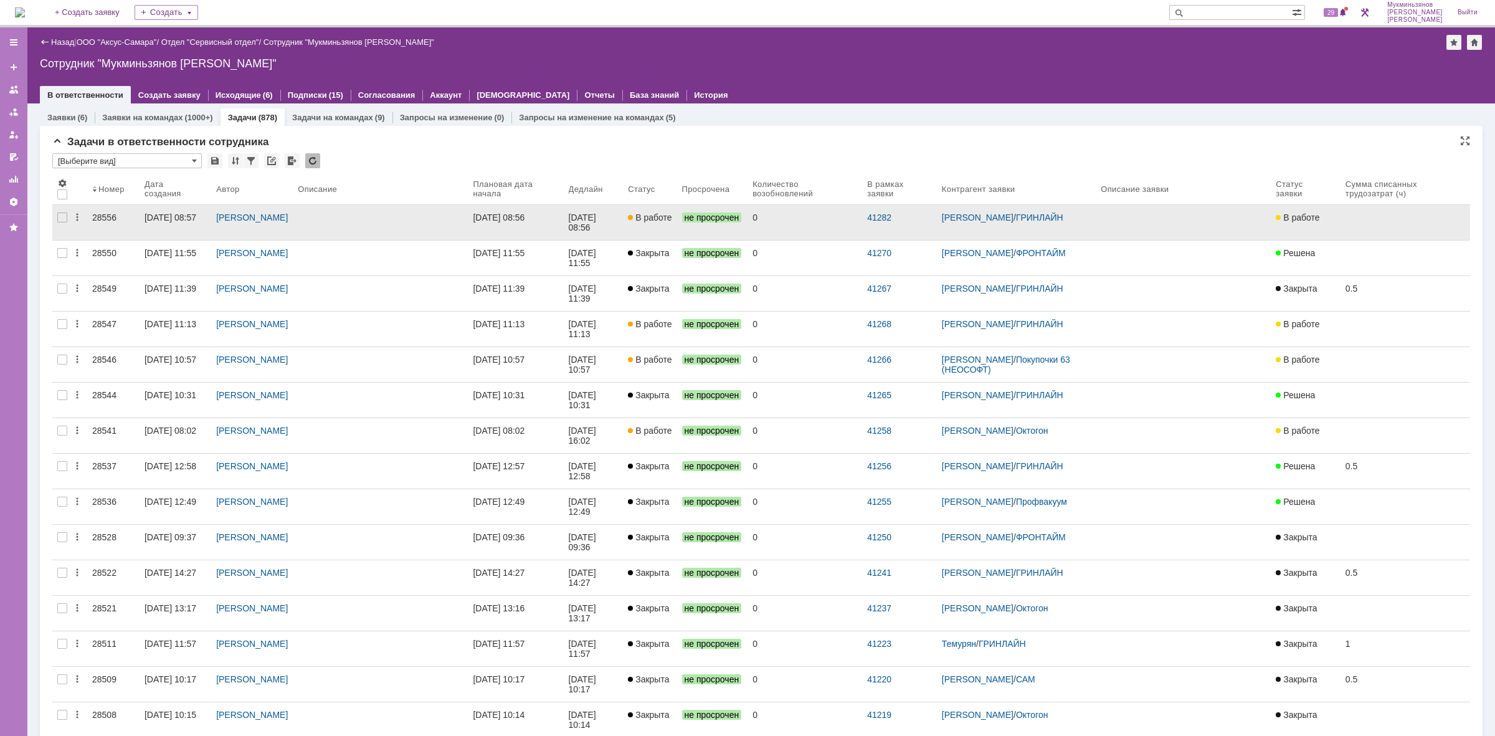
click at [597, 225] on div "[DATE] 08:56" at bounding box center [584, 222] width 30 height 20
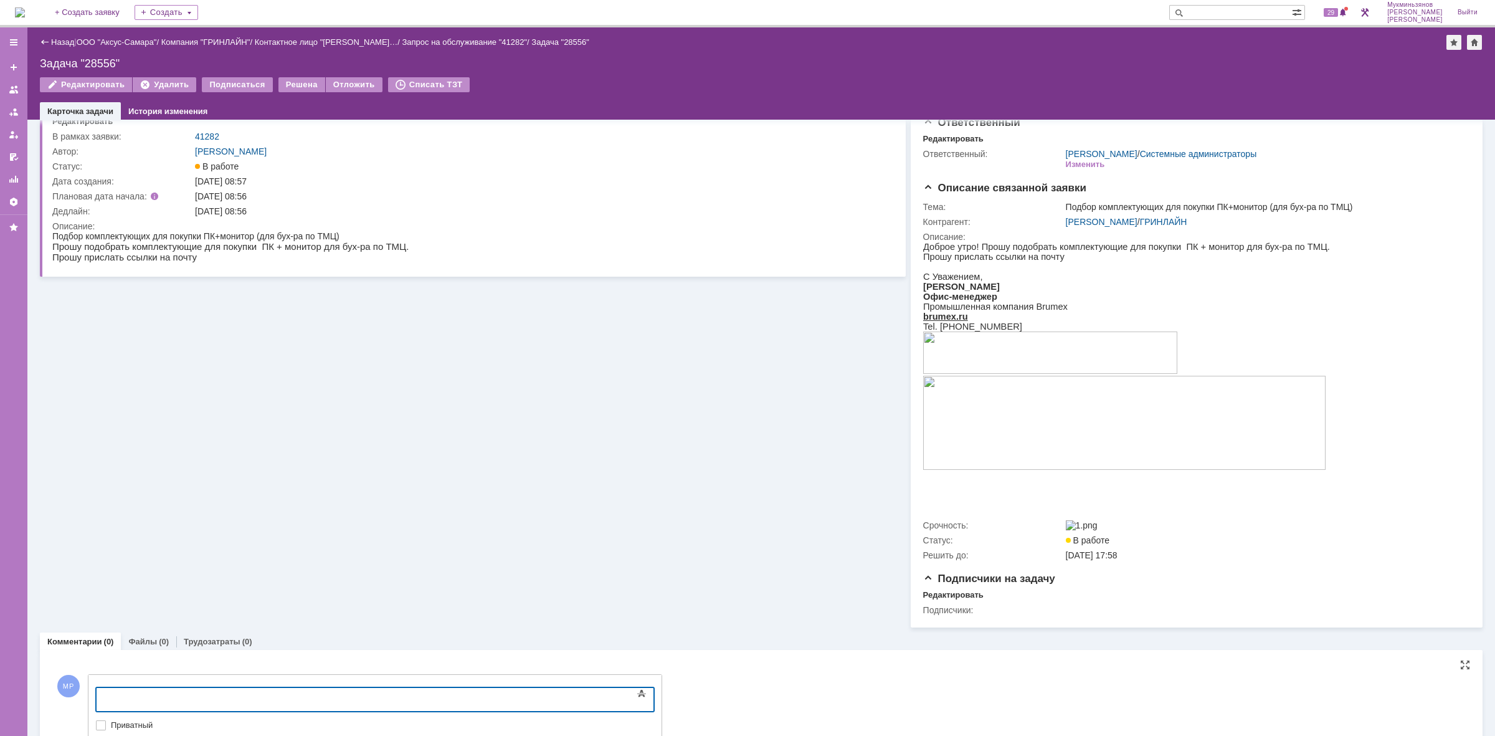
click at [172, 696] on div at bounding box center [197, 698] width 177 height 10
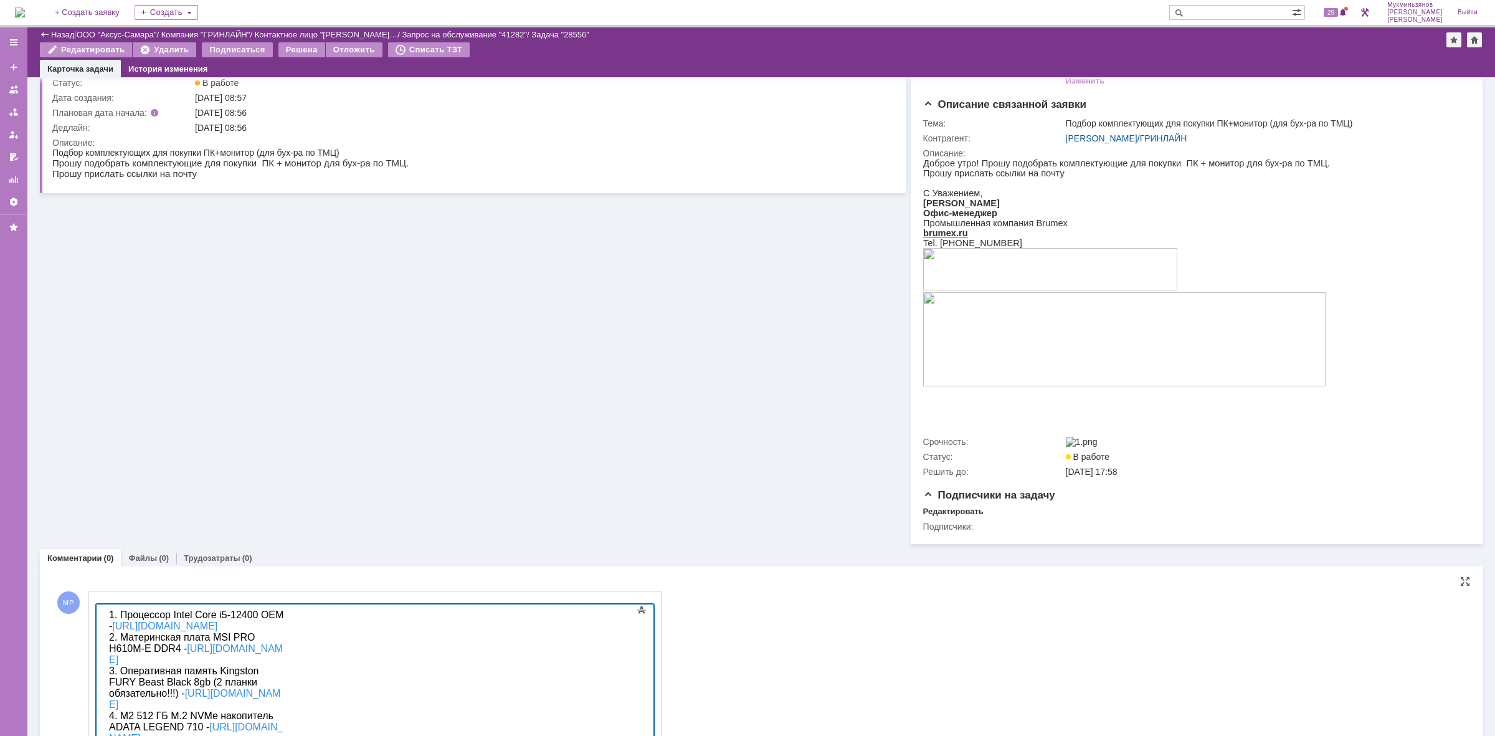
scroll to position [223, 0]
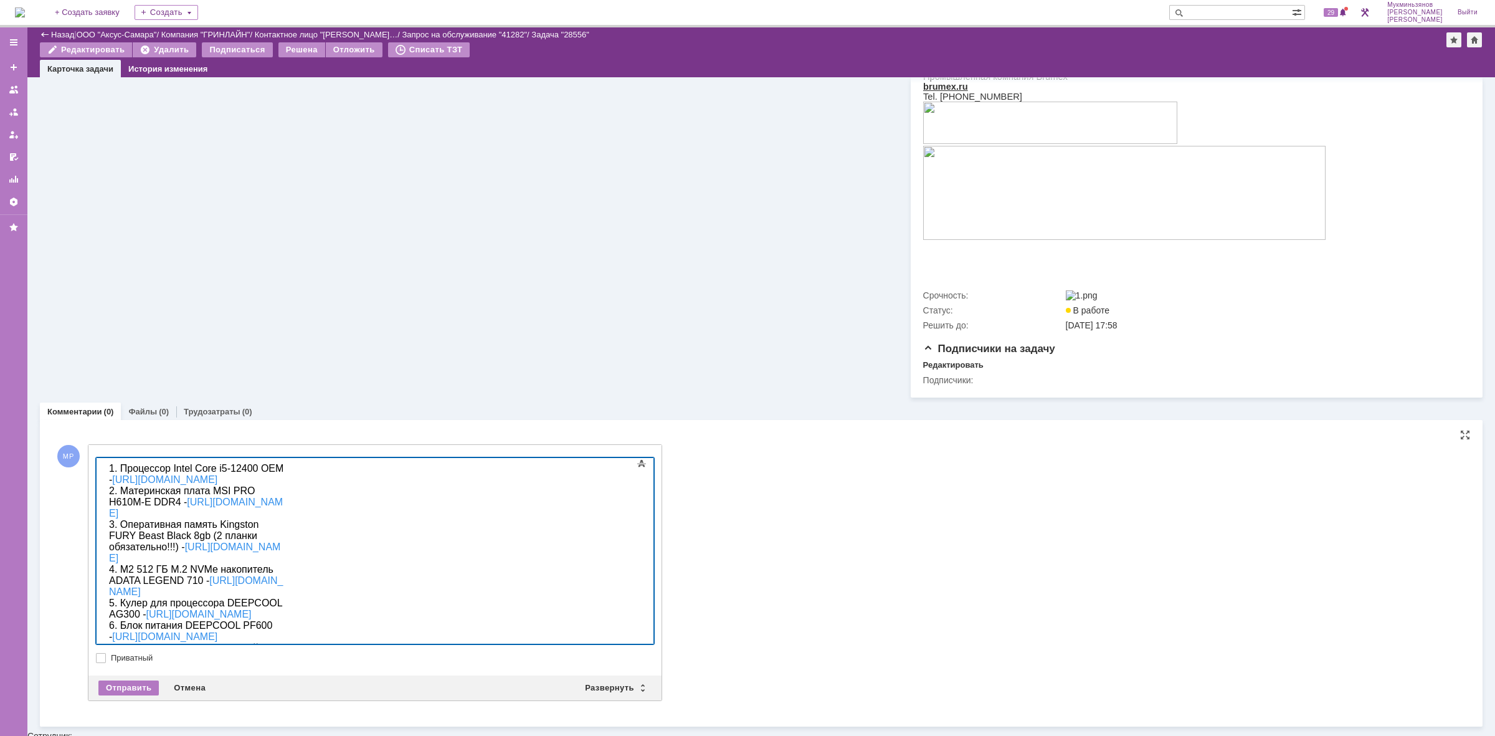
click at [109, 470] on span "1. Процессор Intel Core i5-12400 OEM -" at bounding box center [198, 474] width 178 height 22
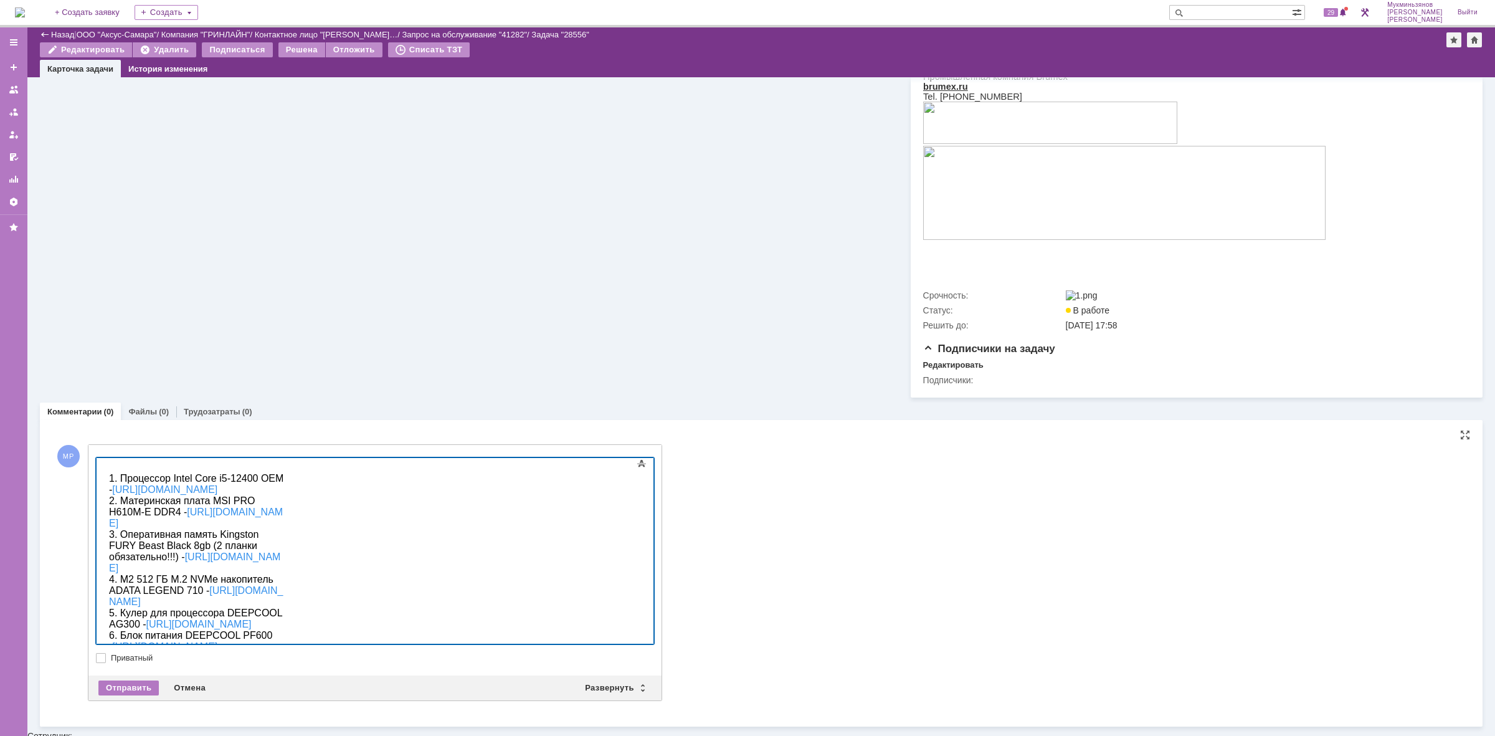
click at [115, 468] on div "1. Процессор Intel Core i5-12400 OEM - https://www.dns-shop.ru/product/d3c6a3f8…" at bounding box center [197, 591] width 177 height 257
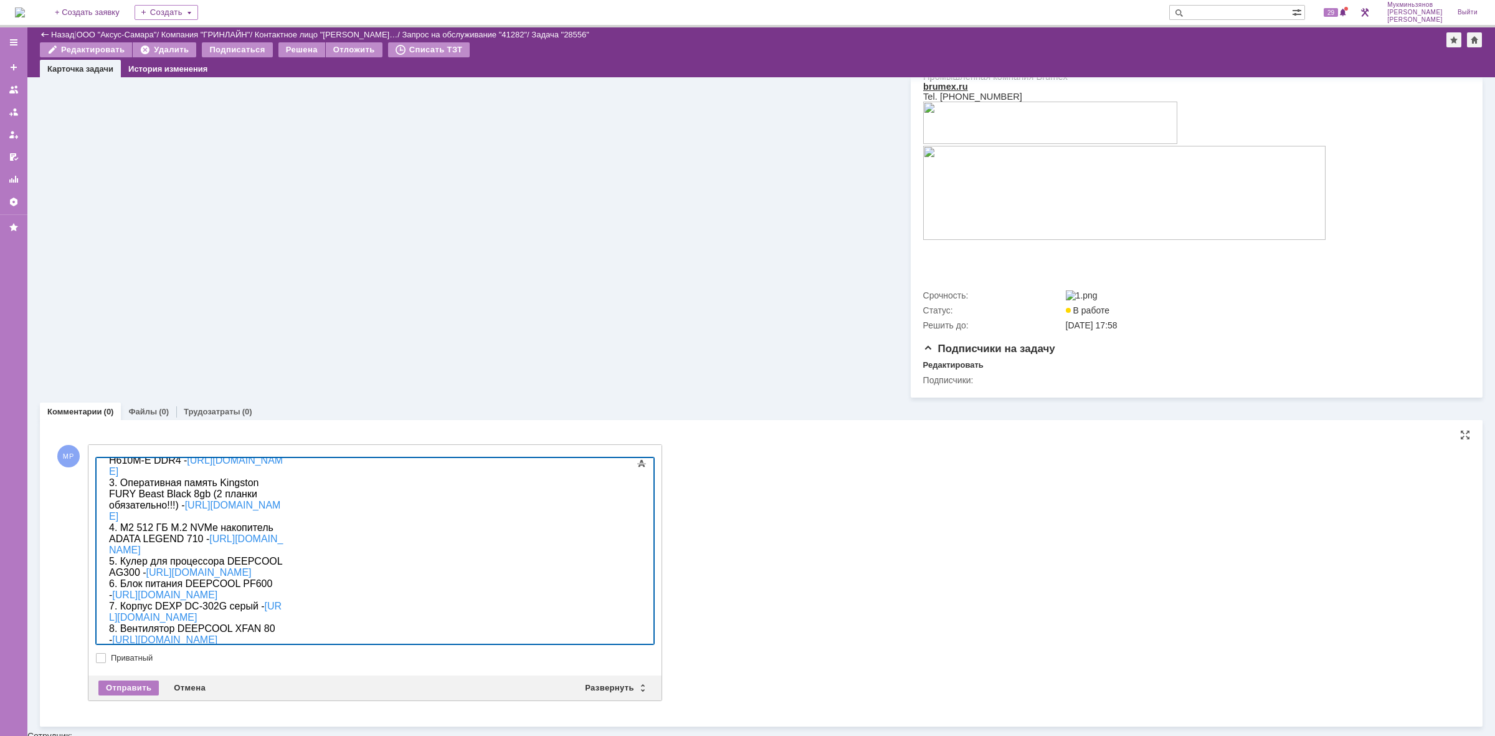
scroll to position [0, 0]
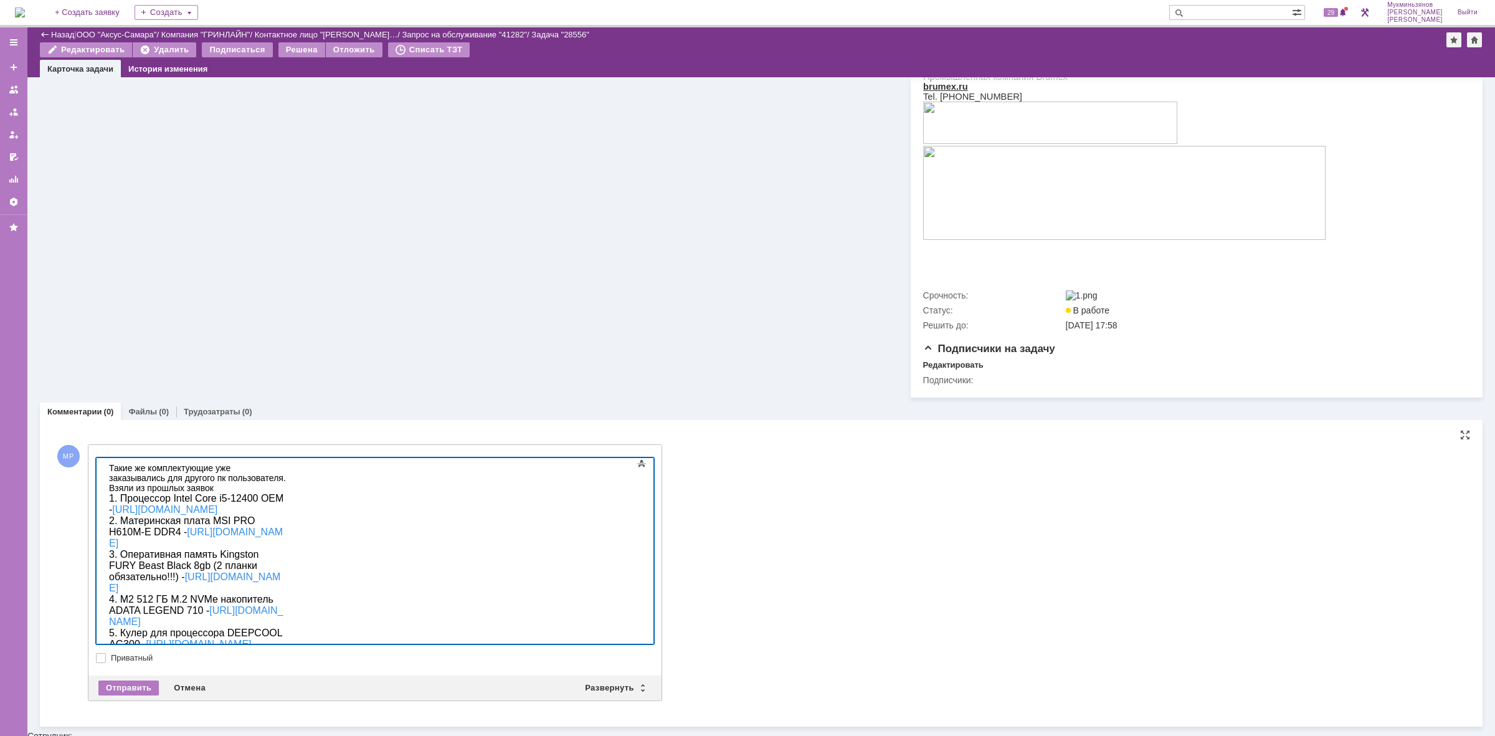
drag, startPoint x: 218, startPoint y: 705, endPoint x: 9, endPoint y: 320, distance: 438.6
click at [104, 458] on html "​Такие же комплектующие уже заказывались для другого пк пользователя. Взяли из …" at bounding box center [197, 601] width 187 height 287
copy div "​Такие же комплектующие уже заказывались для другого пк пользователя. Взяли из …"
click at [135, 692] on div "Отправить" at bounding box center [128, 687] width 60 height 15
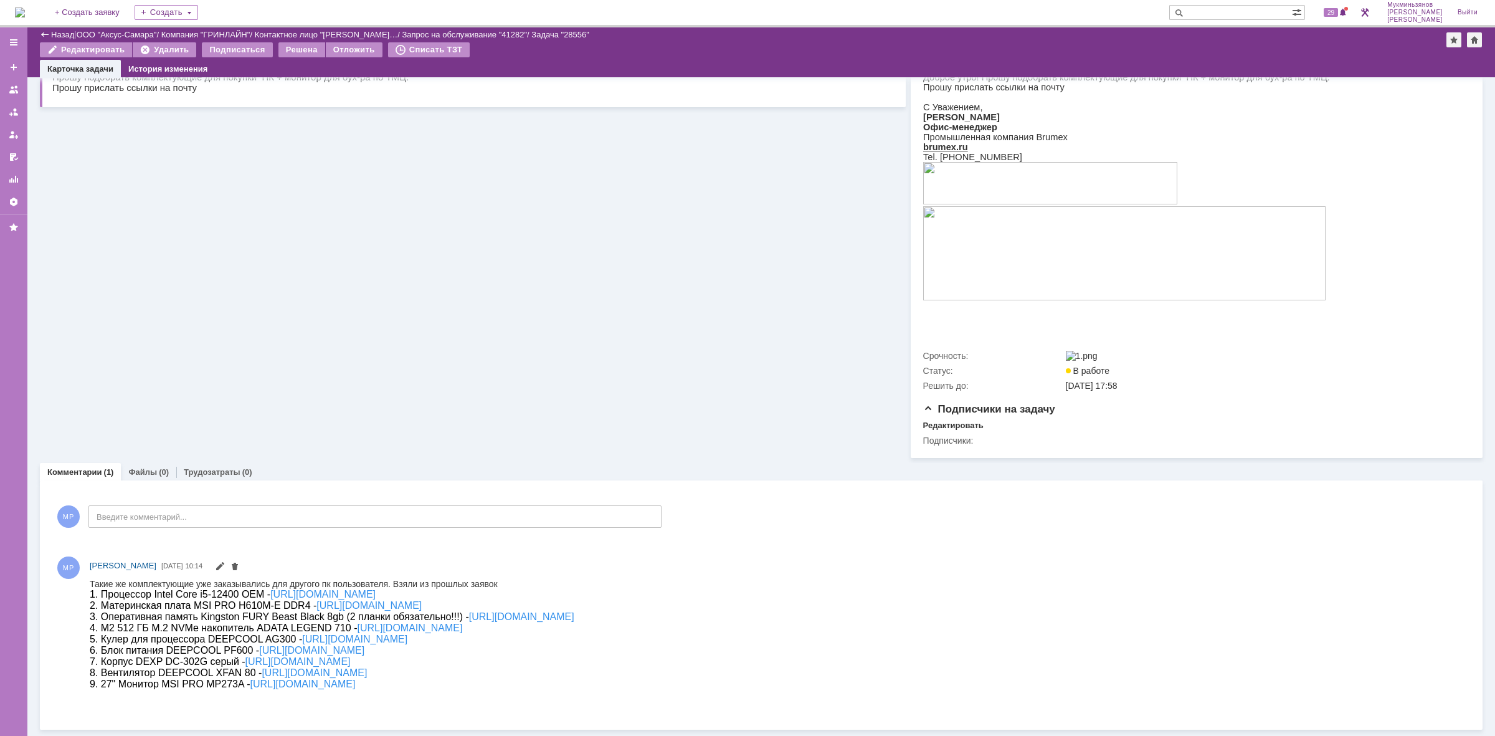
scroll to position [166, 0]
drag, startPoint x: 718, startPoint y: 702, endPoint x: 91, endPoint y: 592, distance: 637.1
click at [91, 592] on div "Такие же комплектующие уже заказывались для другого пк пользователя. Взяли из п…" at bounding box center [332, 630] width 485 height 111
copy div "1. Процессор Intel Core i5-12400 OEM - https://www.dns-shop.ru/product/d3c6a3f8…"
click at [575, 679] on div "Такие же комплектующие уже заказывались для другого пк пользователя. Взяли из п…" at bounding box center [332, 630] width 485 height 111
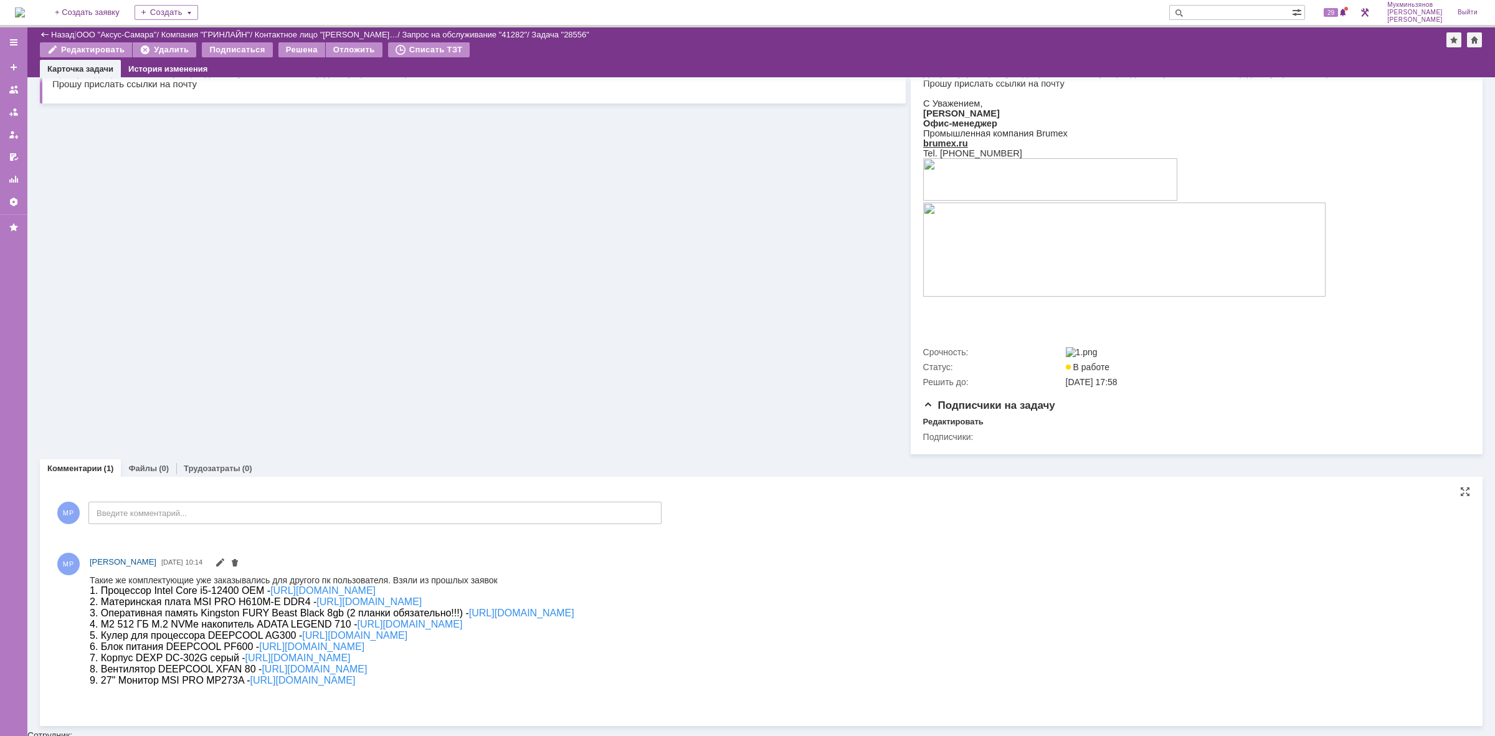
drag, startPoint x: 665, startPoint y: 699, endPoint x: 92, endPoint y: 602, distance: 581.4
drag, startPoint x: 90, startPoint y: 578, endPoint x: 483, endPoint y: 642, distance: 397.9
click at [575, 685] on div "Такие же комплектующие уже заказывались для другого пк пользователя. Взяли из п…" at bounding box center [332, 630] width 485 height 111
copy div "Такие же комплектующие уже заказывались для другого пк пользователя. Взяли из п…"
click at [222, 466] on link "Трудозатраты" at bounding box center [212, 468] width 57 height 9
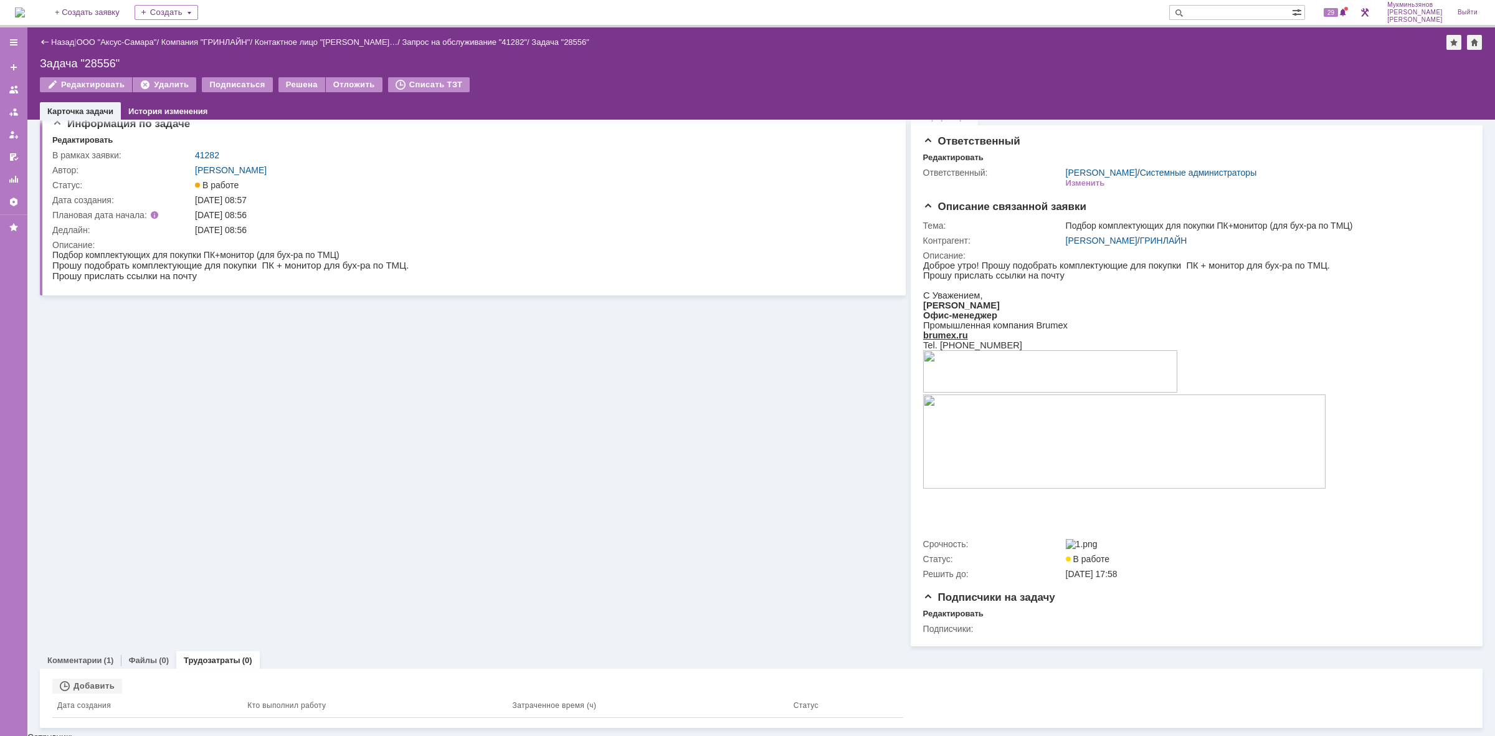
scroll to position [19, 0]
drag, startPoint x: 101, startPoint y: 677, endPoint x: 97, endPoint y: 686, distance: 10.1
click at [101, 679] on div "Связанные объекты Добавить Дата создания Кто выполнил работу Затраченное время …" at bounding box center [761, 696] width 1443 height 59
click at [97, 687] on div "Добавить" at bounding box center [87, 684] width 70 height 15
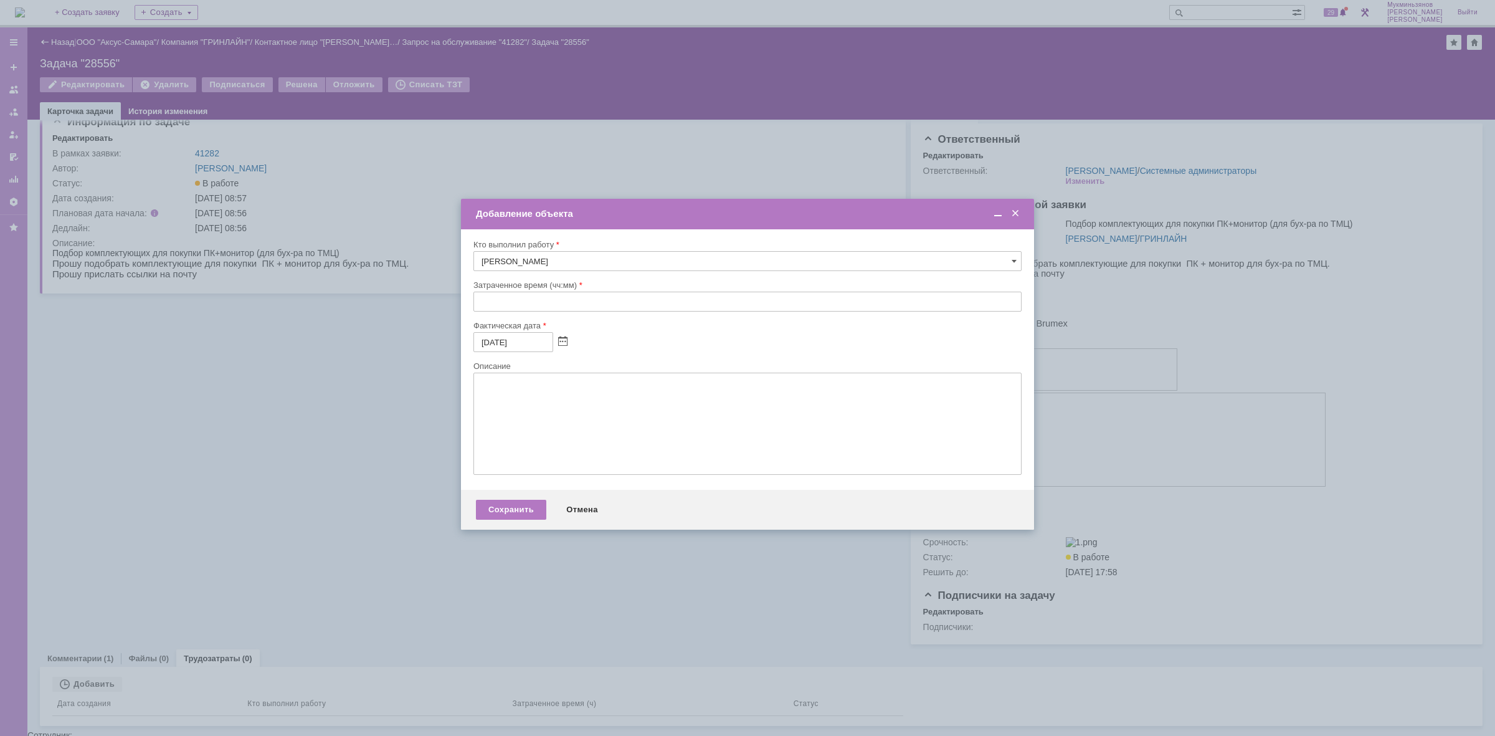
click at [516, 293] on input "text" at bounding box center [748, 302] width 548 height 20
type input "00:30"
click at [517, 435] on textarea at bounding box center [748, 424] width 548 height 102
paste textarea "Такие же комплектующие уже заказывались для другого пк пользователя. Взяли из п…"
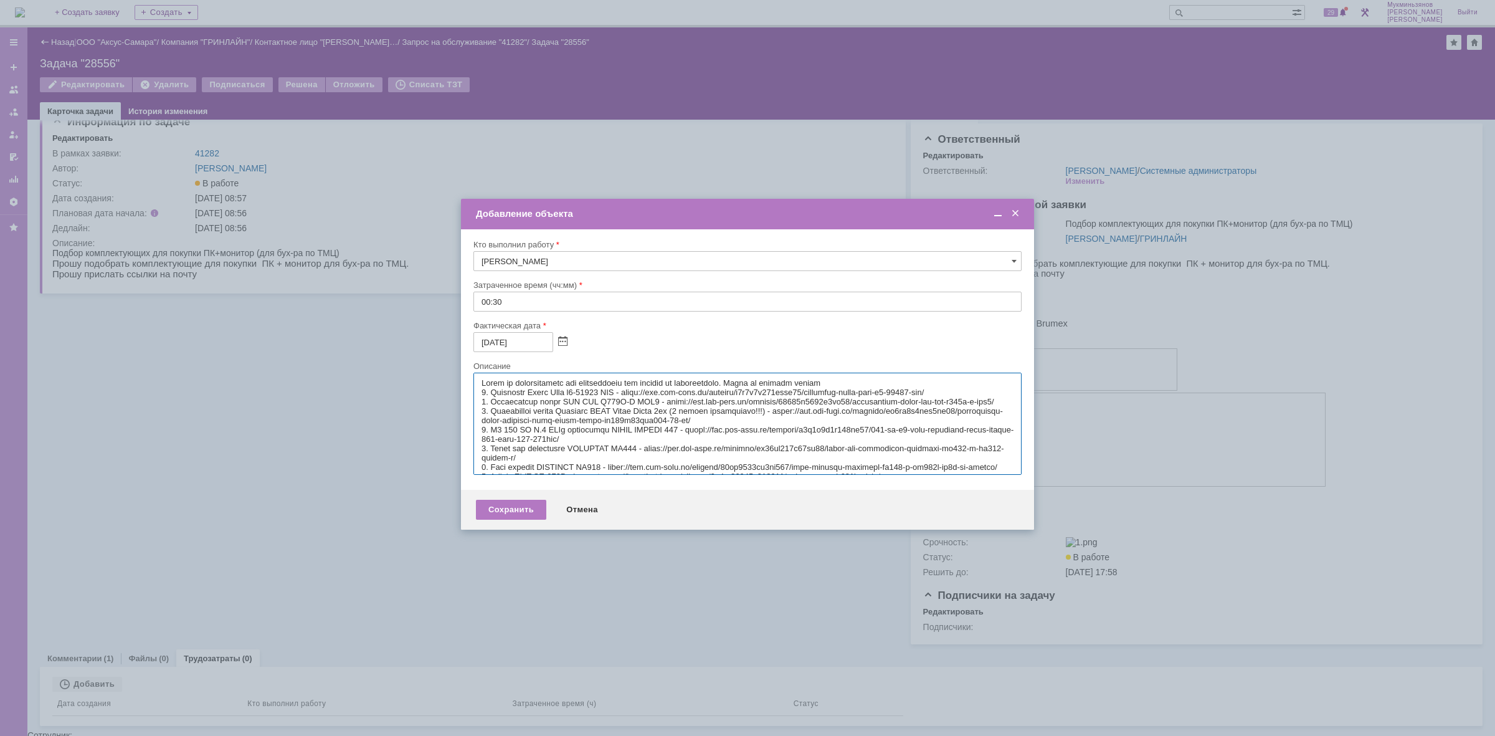
scroll to position [38, 0]
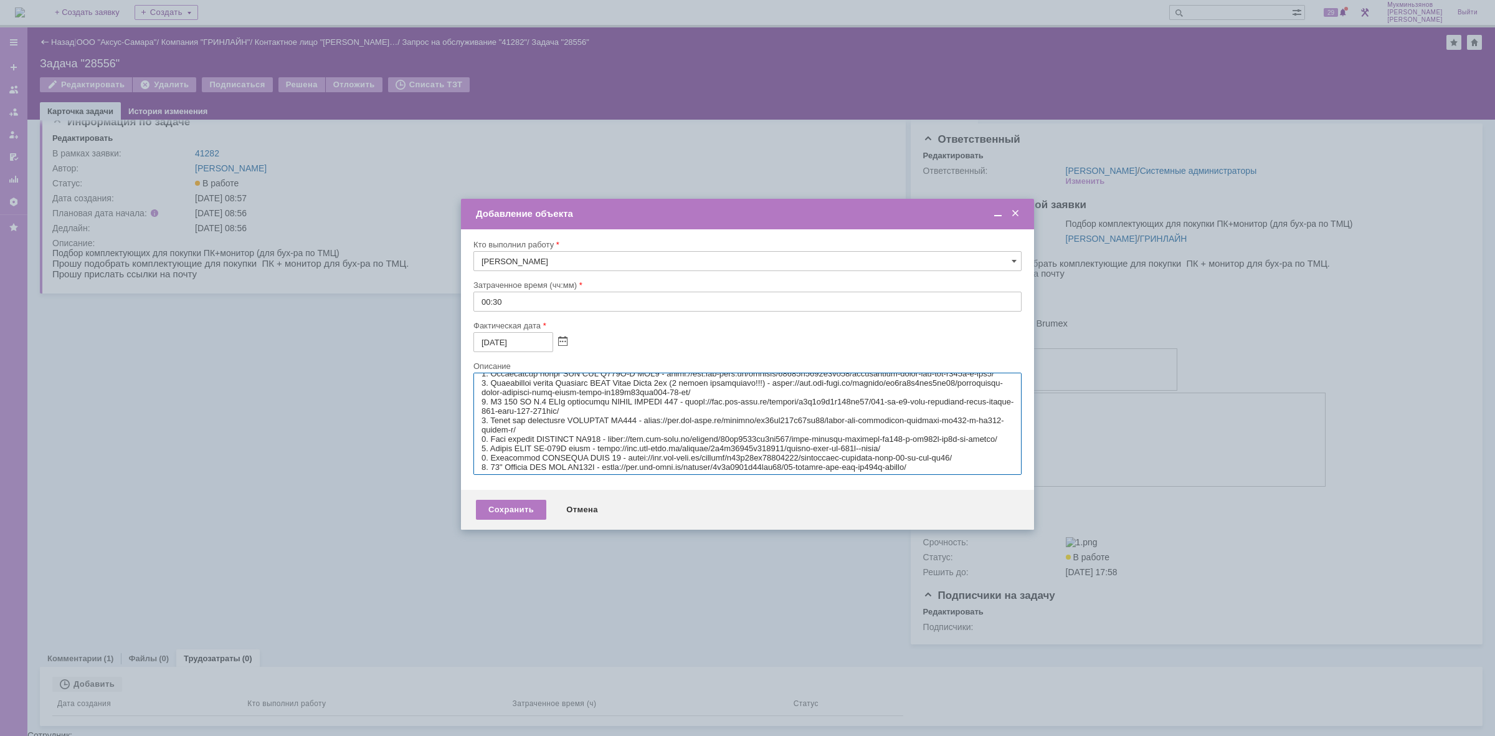
type textarea "Такие же комплектующие уже заказывались для другого пк пользователя. Взяли из п…"
click at [502, 530] on div "Сохранить Отмена" at bounding box center [747, 510] width 573 height 40
click at [511, 515] on div "Сохранить" at bounding box center [511, 510] width 70 height 20
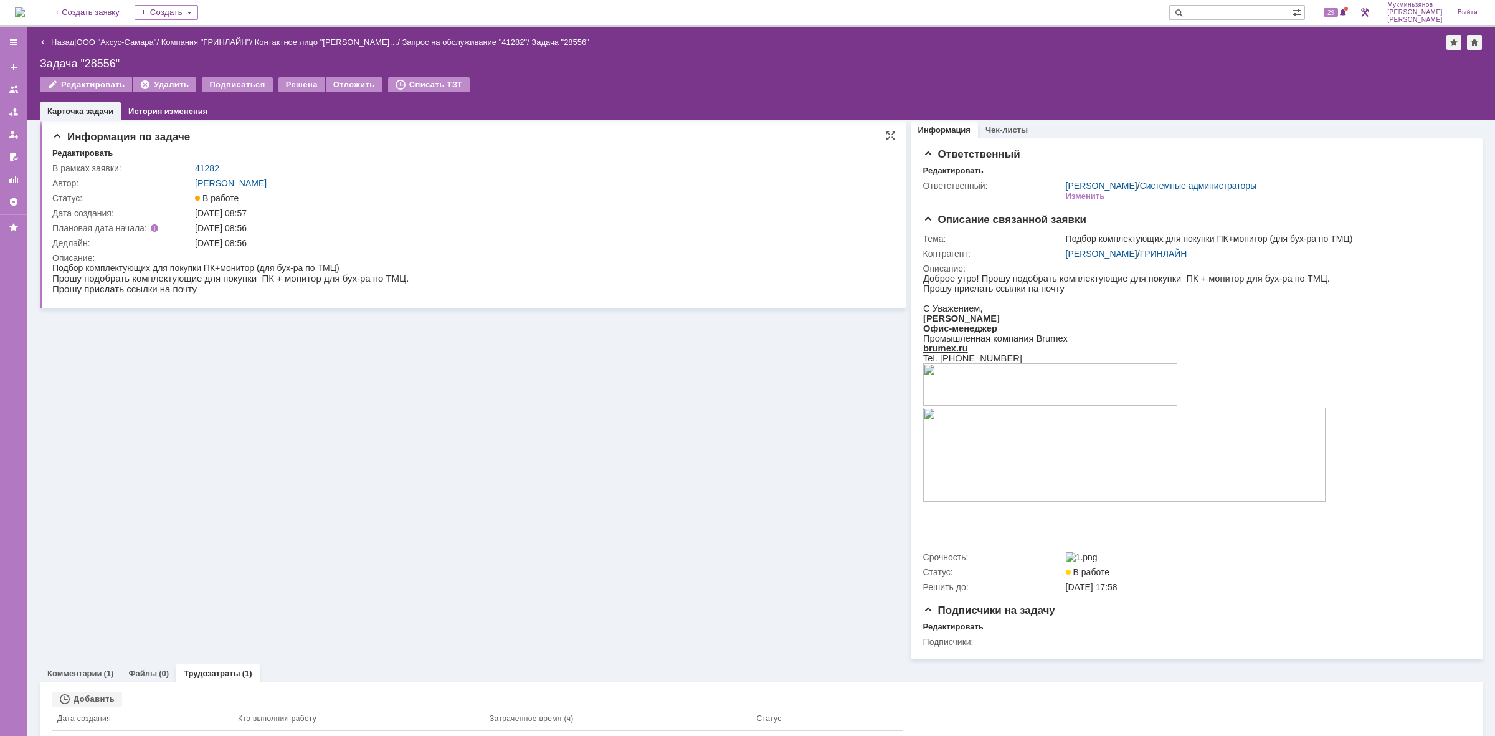
scroll to position [0, 0]
click at [287, 86] on div "Решена" at bounding box center [302, 84] width 47 height 15
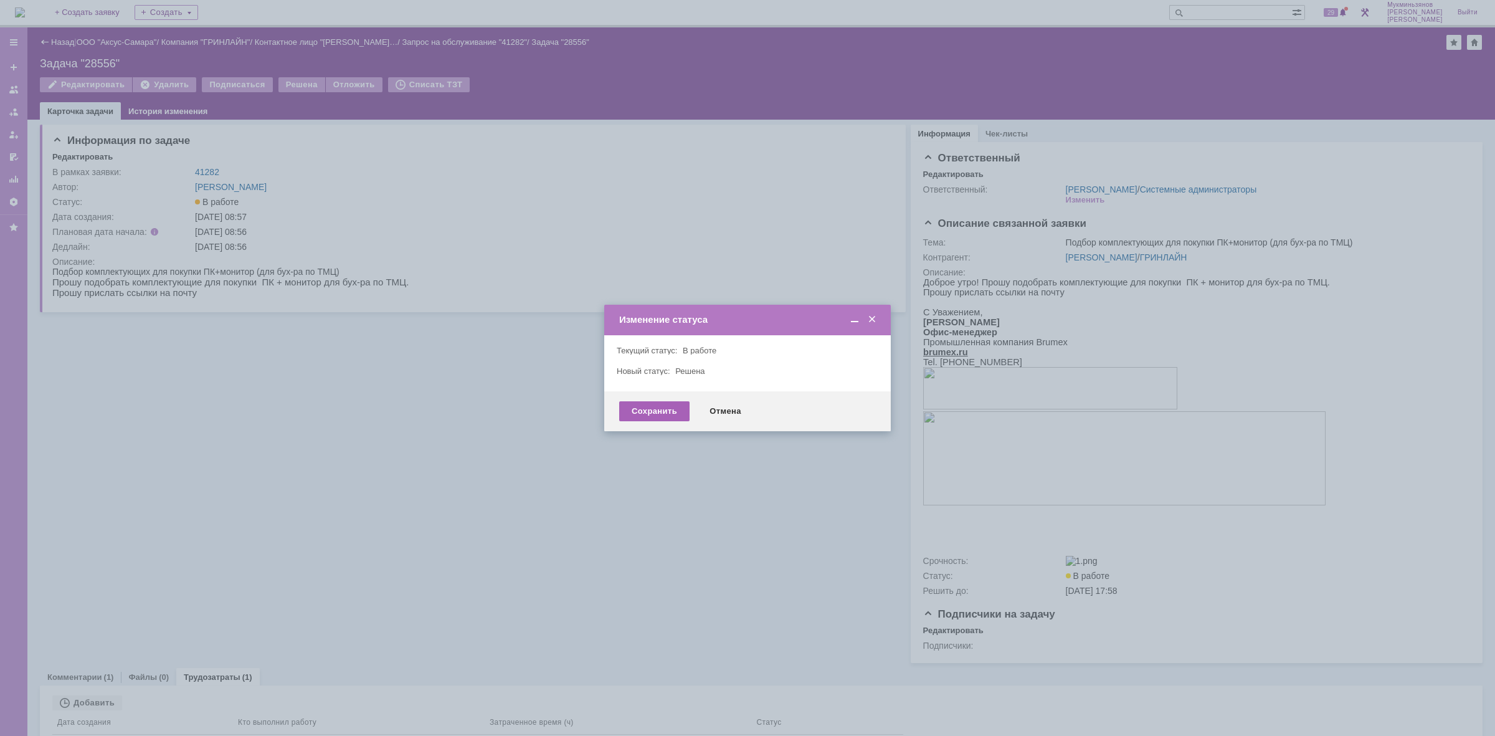
click at [671, 410] on div "Сохранить" at bounding box center [654, 411] width 70 height 20
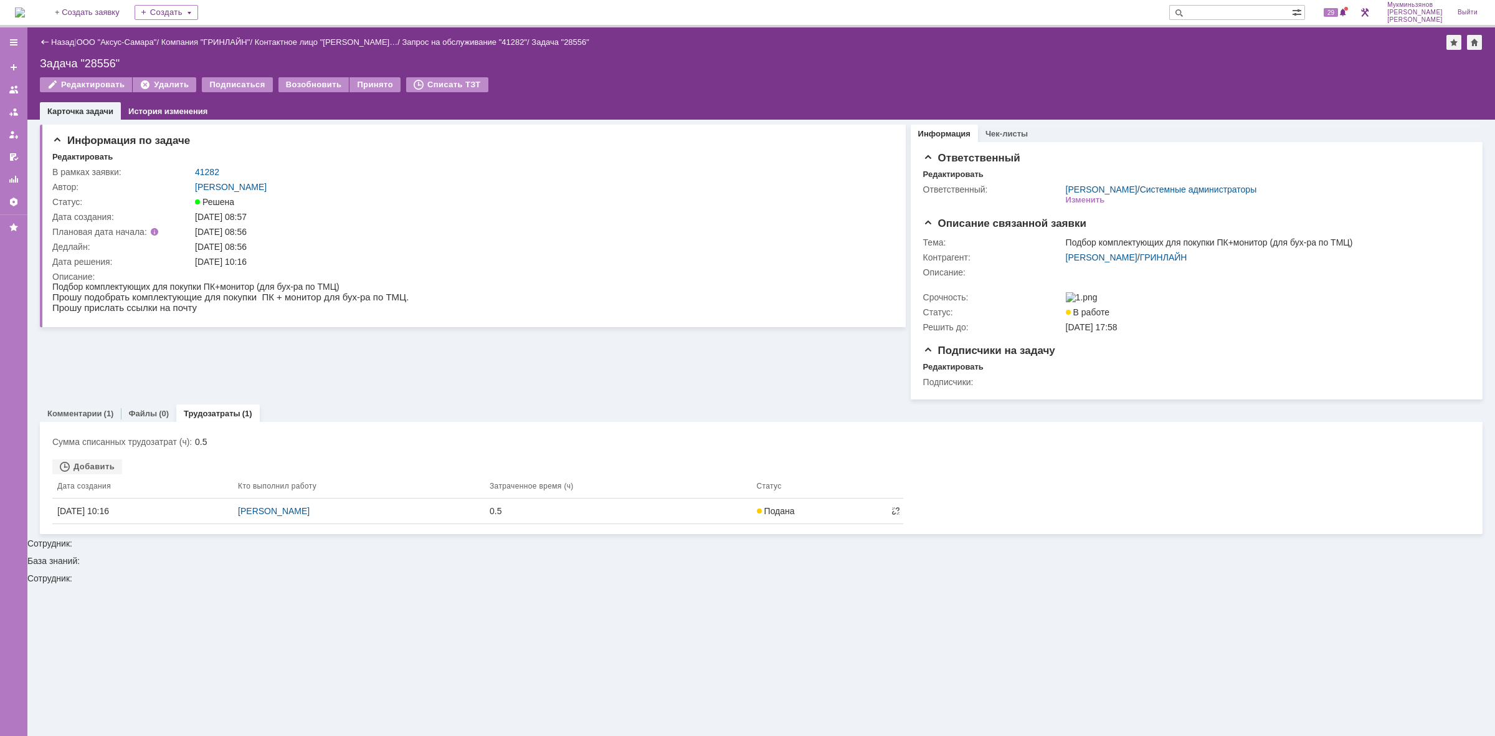
click at [14, 8] on div "На домашнюю + Создать заявку Создать 29 Мукминьзянов Раиль Рамильевич Выйти" at bounding box center [747, 13] width 1495 height 27
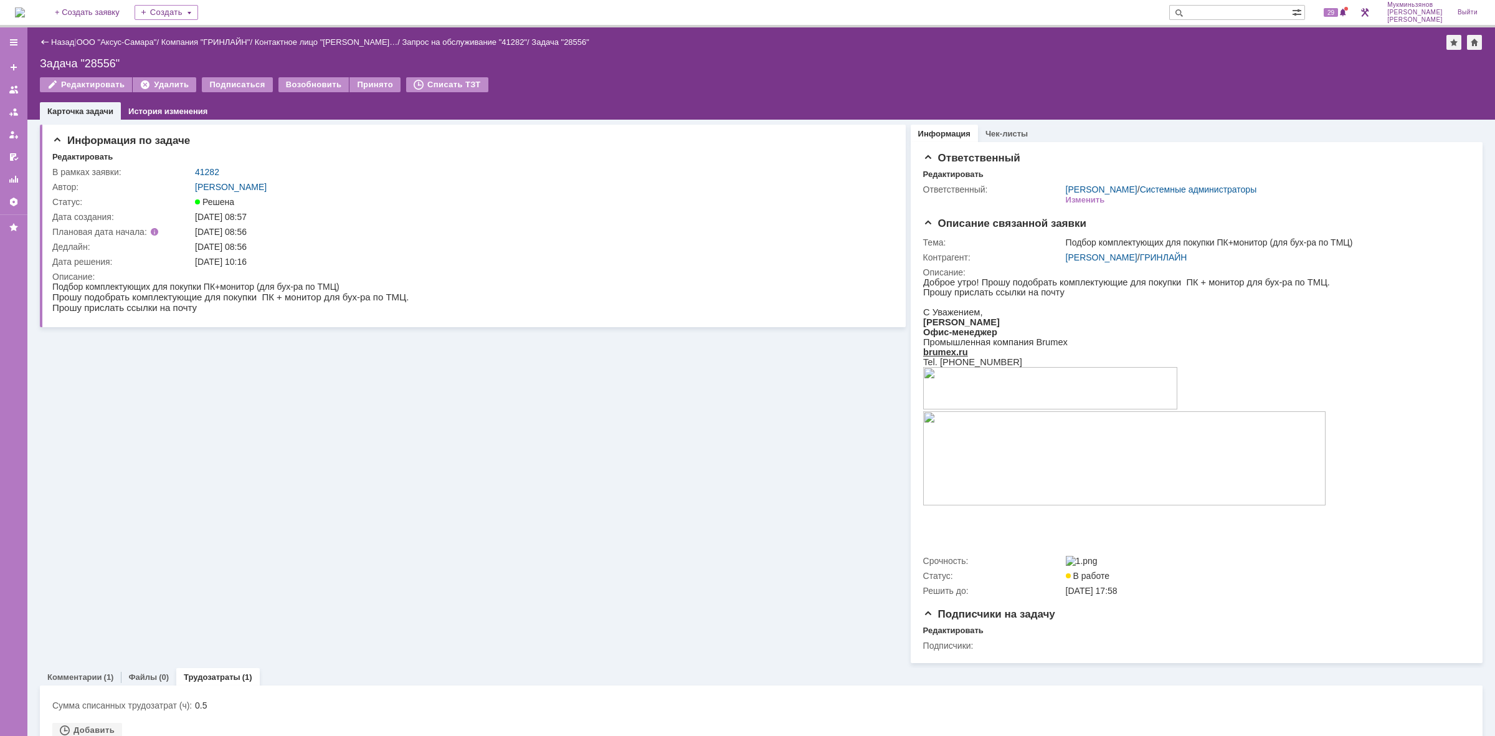
drag, startPoint x: 17, startPoint y: 8, endPoint x: 31, endPoint y: 33, distance: 28.4
click at [19, 8] on img at bounding box center [20, 12] width 10 height 10
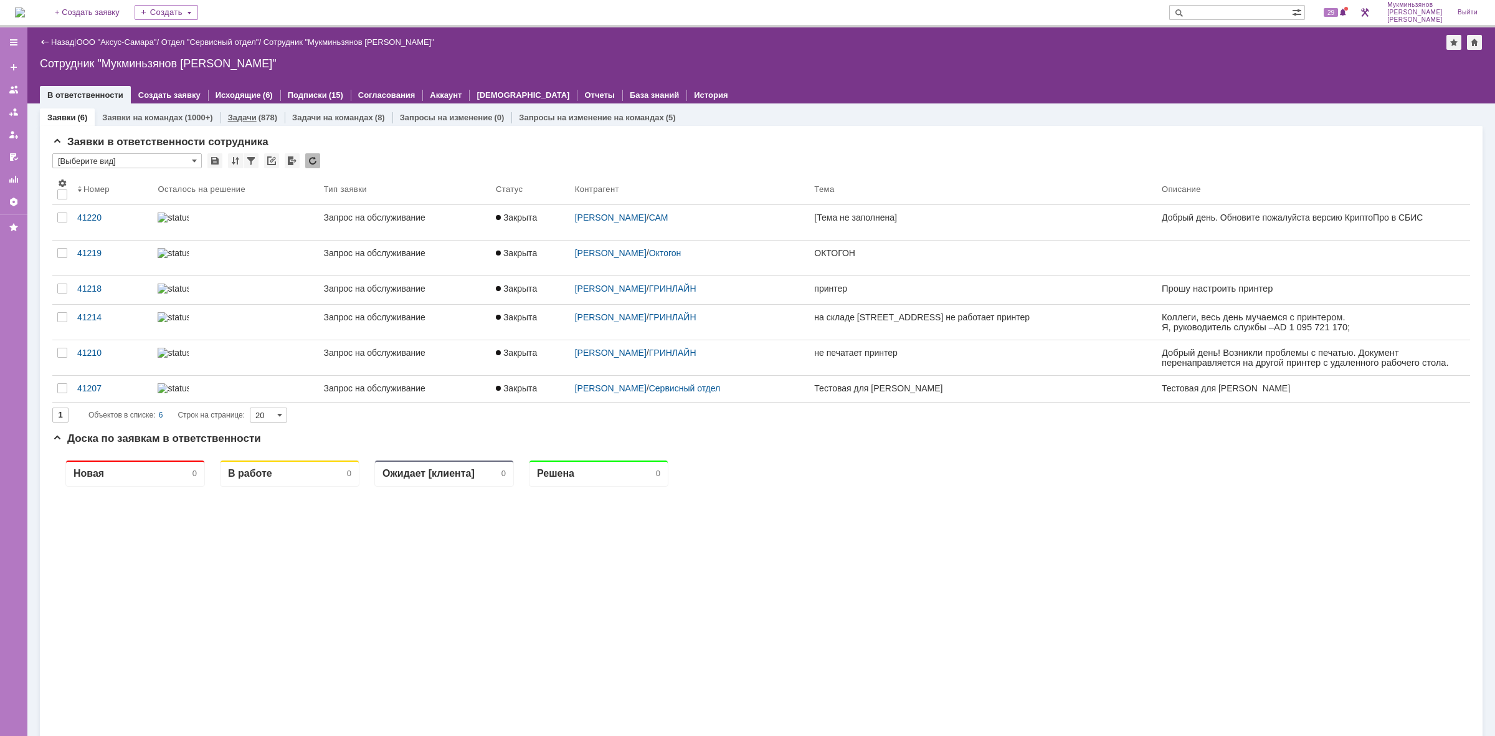
click at [241, 115] on link "Задачи" at bounding box center [242, 117] width 29 height 9
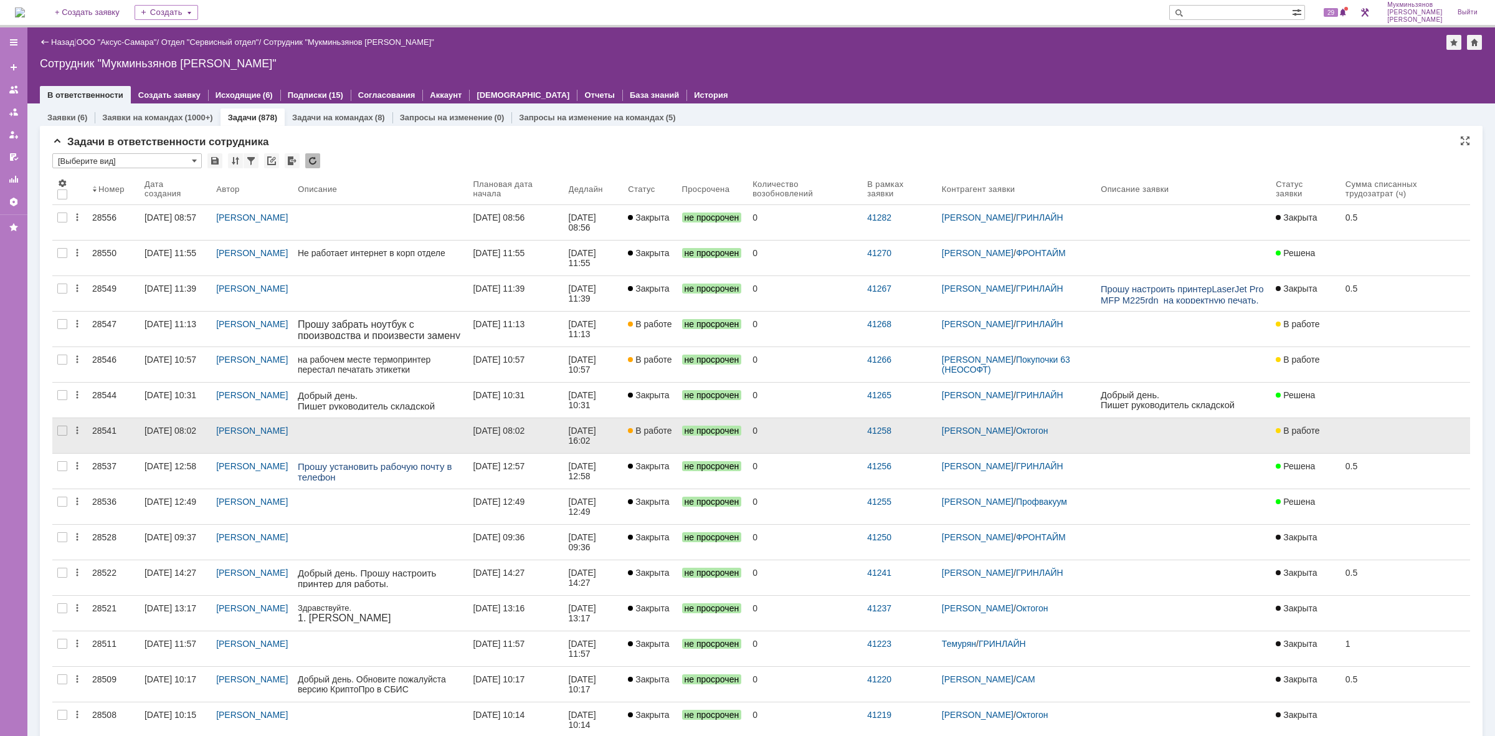
click at [819, 432] on div "0" at bounding box center [805, 431] width 105 height 10
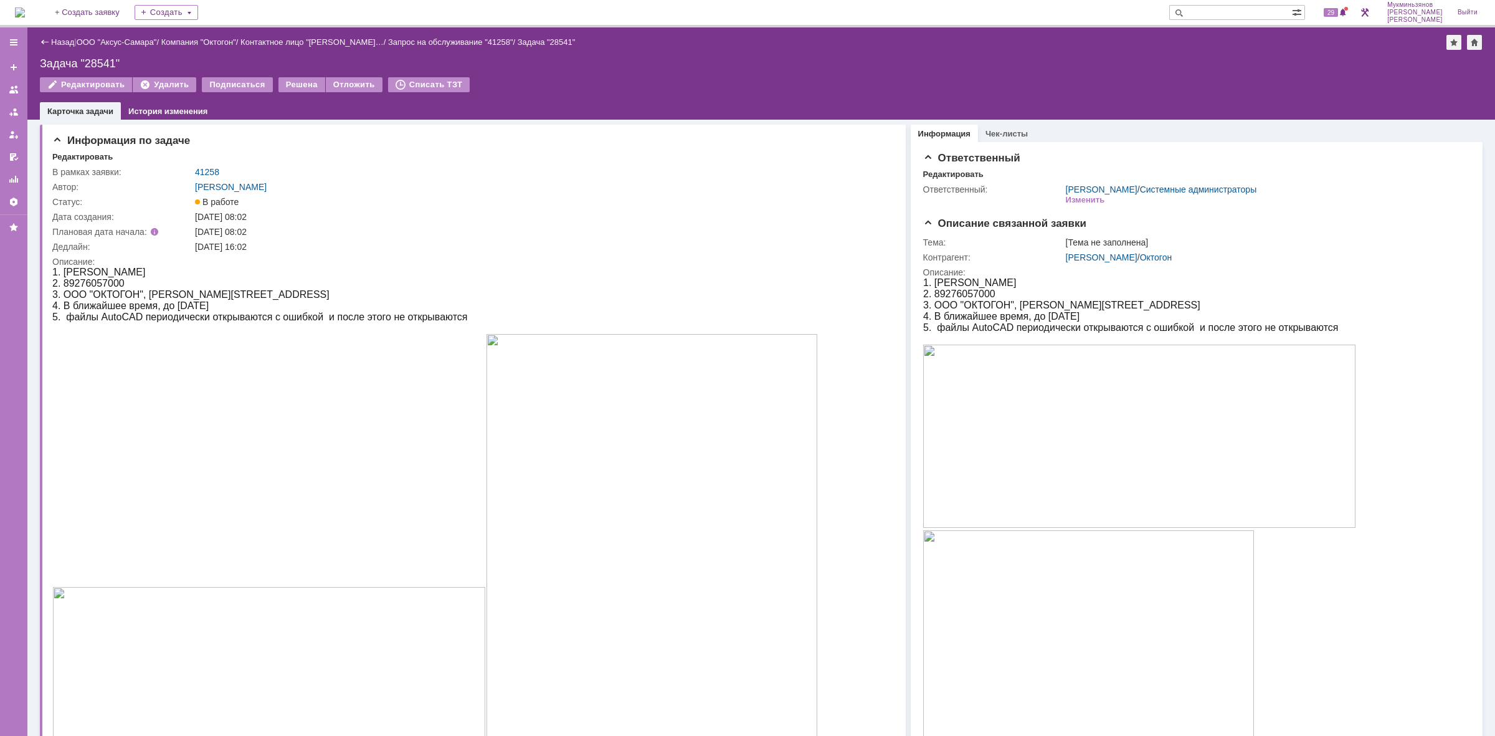
click at [25, 14] on img at bounding box center [20, 12] width 10 height 10
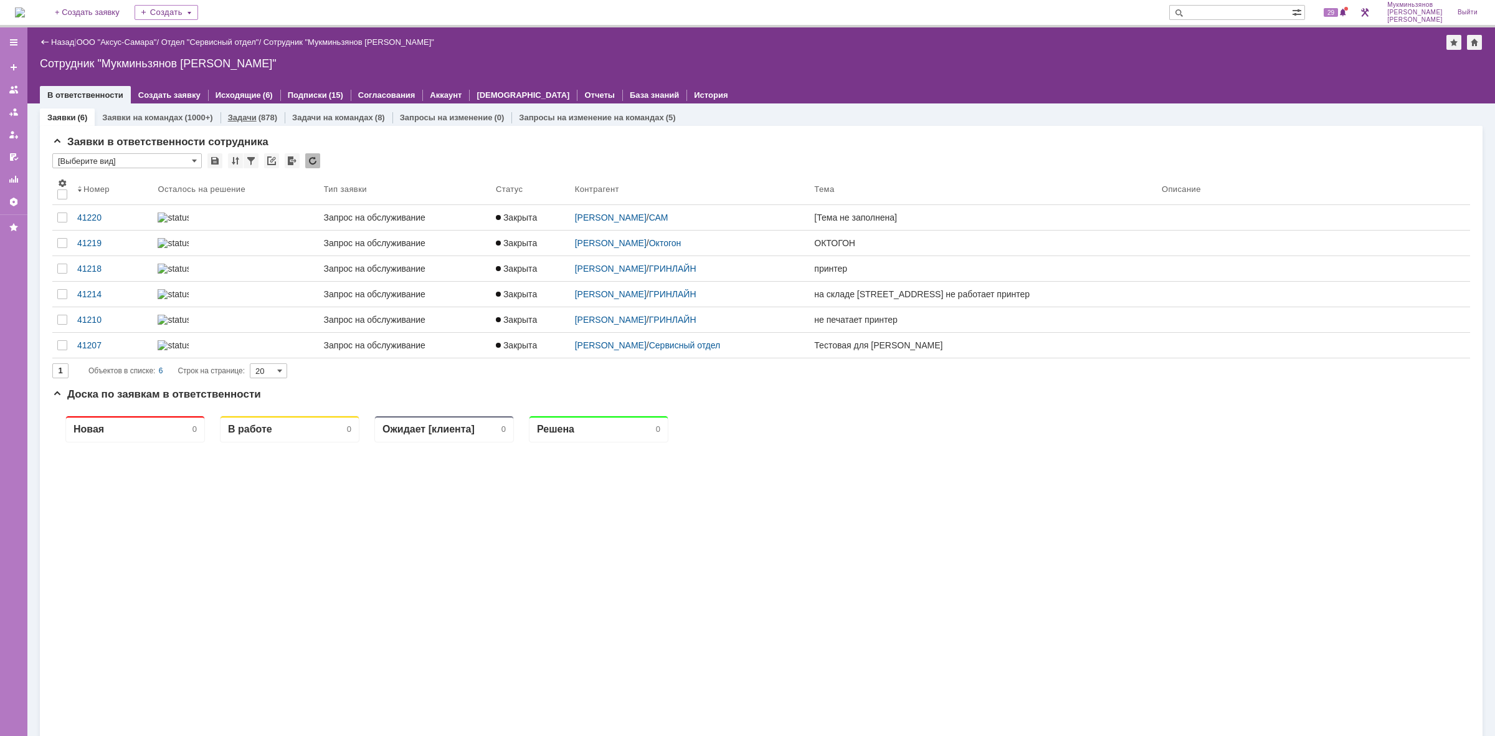
click at [245, 113] on link "Задачи" at bounding box center [242, 117] width 29 height 9
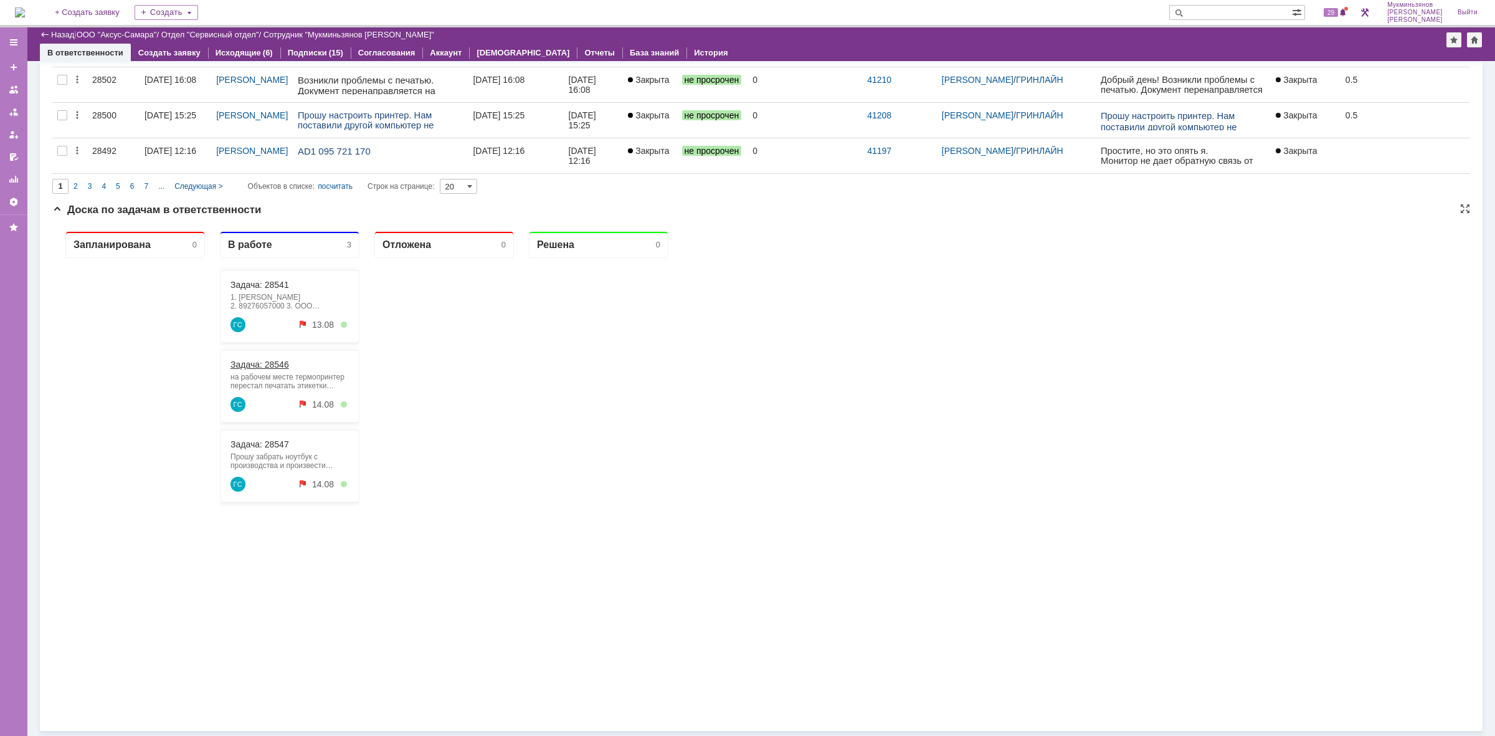
click at [256, 362] on link "Задача: 28546" at bounding box center [260, 365] width 59 height 10
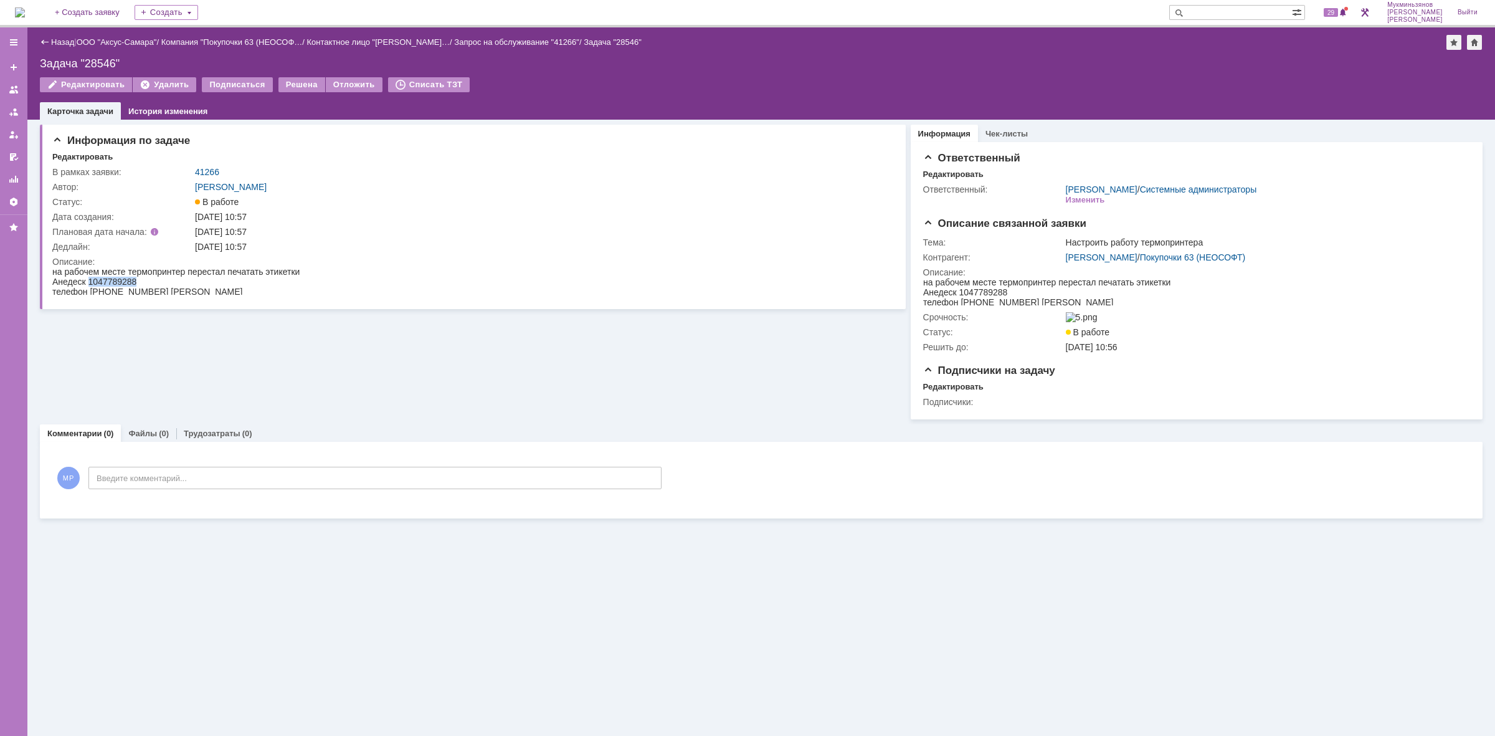
drag, startPoint x: 88, startPoint y: 281, endPoint x: 138, endPoint y: 280, distance: 49.9
click at [138, 280] on div "на рабочем месте термопринтер перестал печатать этикетки Анедеск 1047789288 тел…" at bounding box center [175, 282] width 247 height 30
copy span "1047789288"
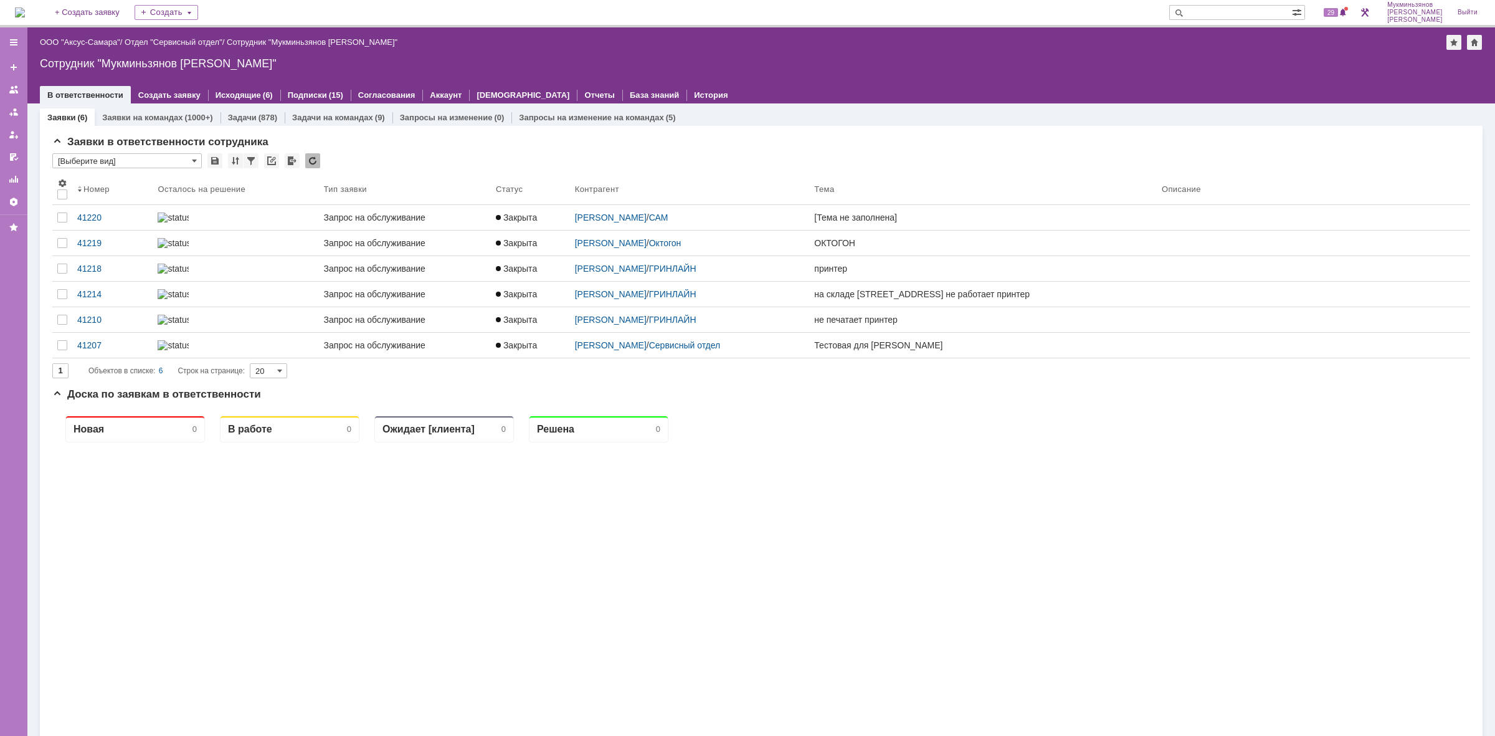
click at [271, 107] on div "Заявки (6) Заявки на командах (1000+) Задачи (878) Задачи на командах (9) Запро…" at bounding box center [761, 509] width 1443 height 812
click at [265, 123] on div "Задачи (878)" at bounding box center [253, 117] width 64 height 18
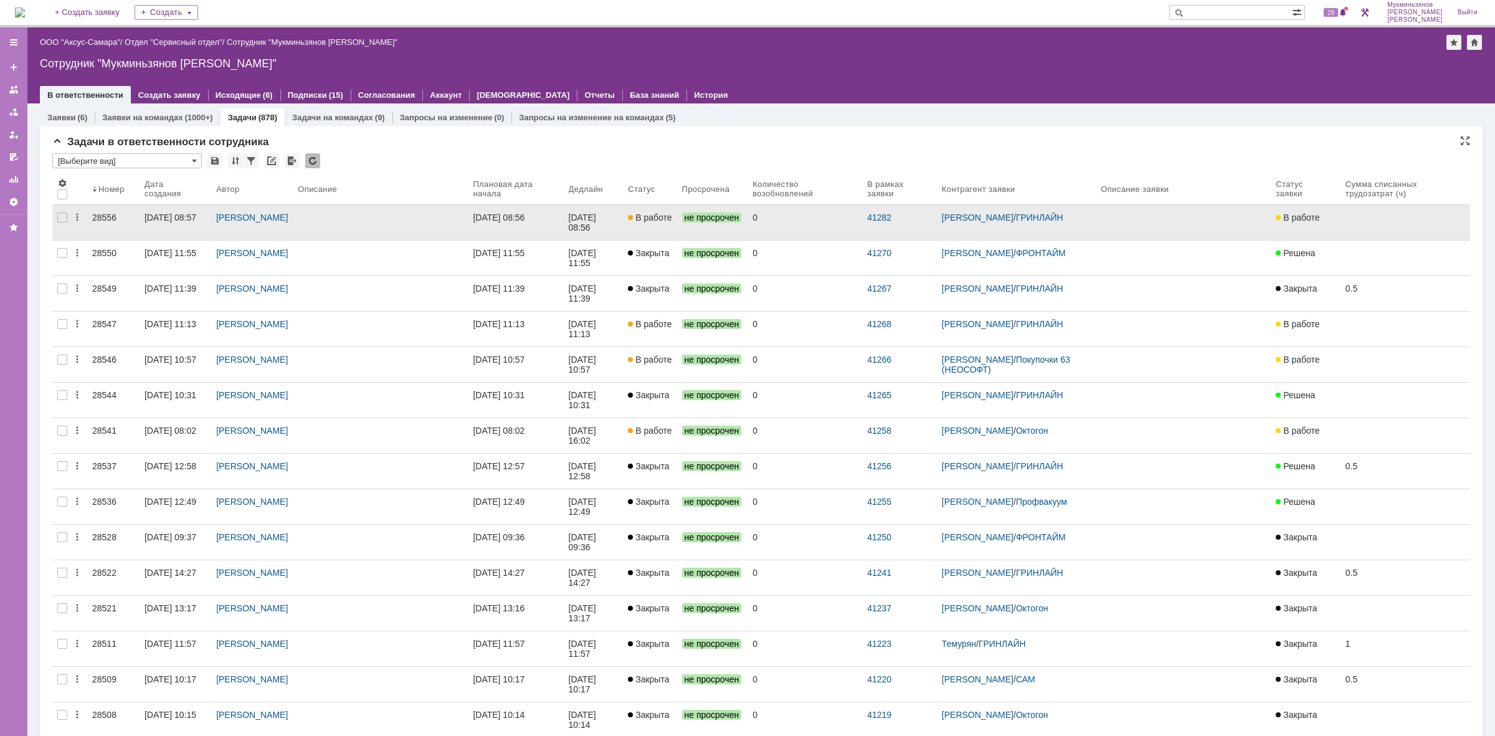
click at [597, 218] on div "[DATE] 08:56" at bounding box center [584, 222] width 30 height 20
